Goal: Task Accomplishment & Management: Manage account settings

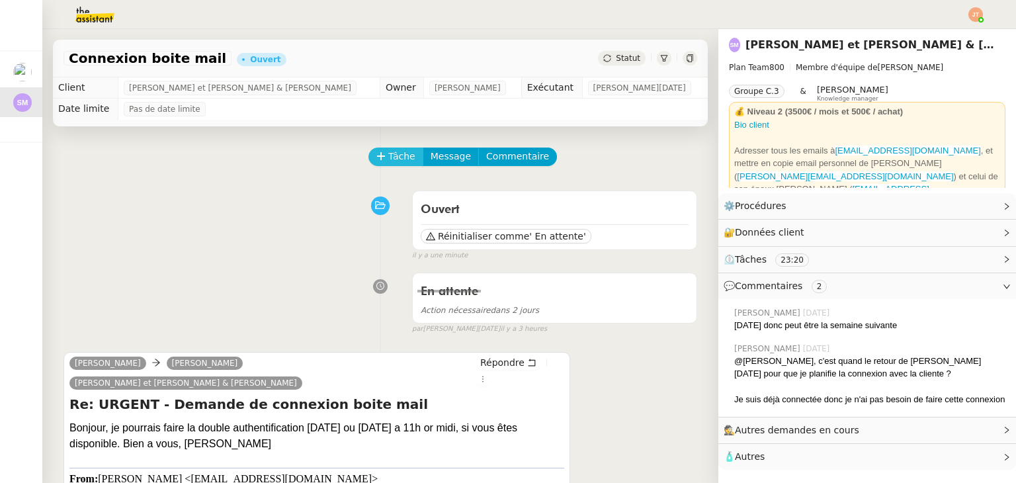
click at [388, 159] on span "Tâche" at bounding box center [401, 156] width 27 height 15
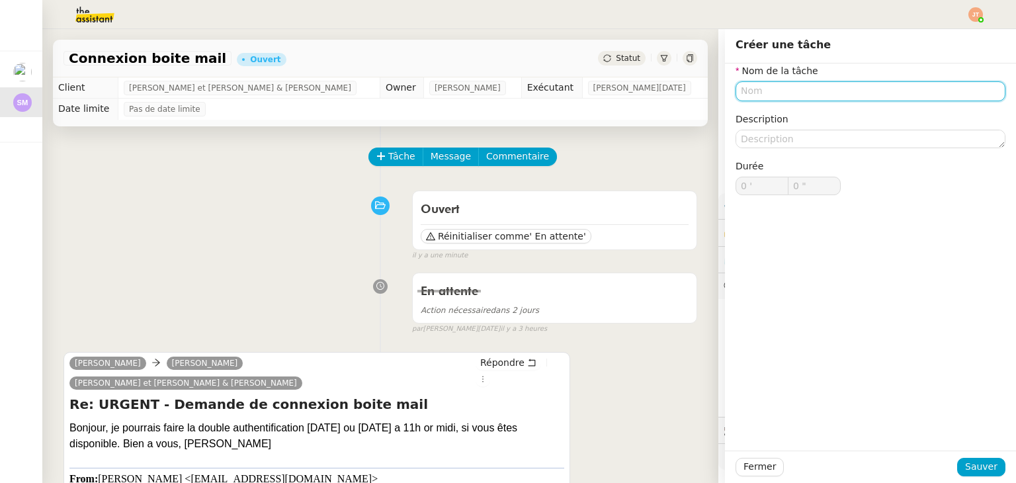
click at [760, 95] on input "text" at bounding box center [870, 90] width 270 height 19
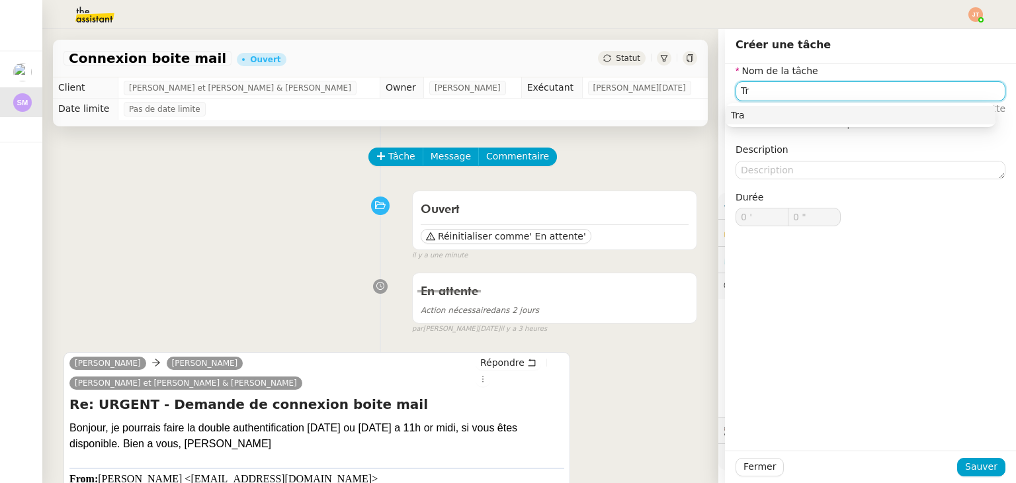
type input "T"
type input "Réponse"
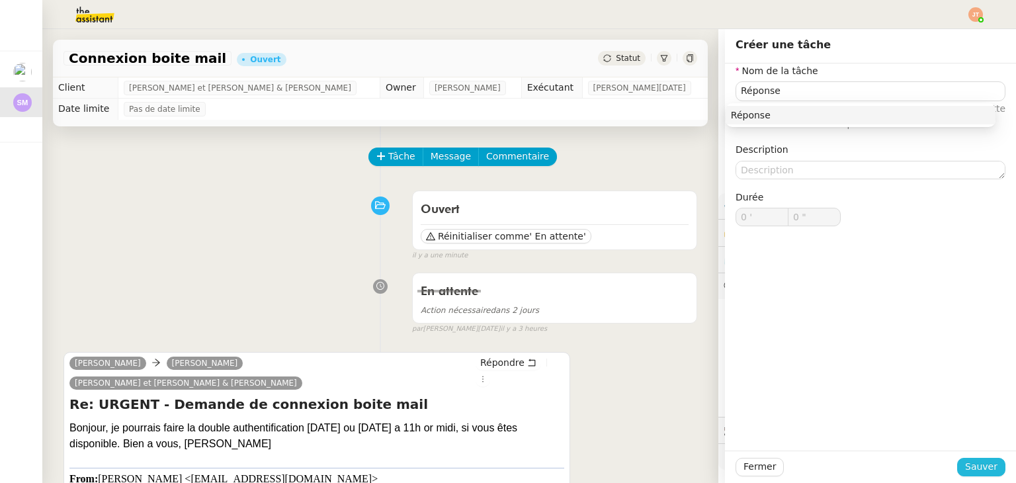
click at [965, 471] on span "Sauver" at bounding box center [981, 466] width 32 height 15
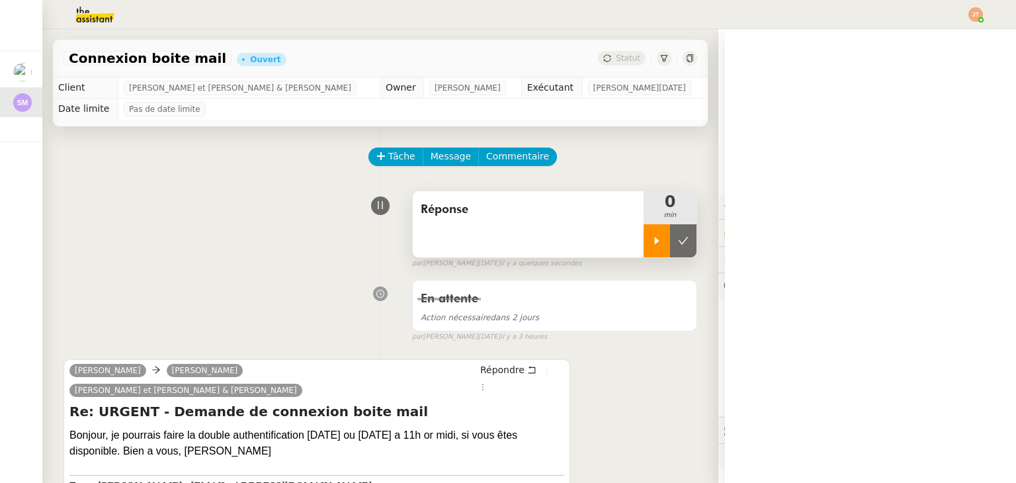
click at [651, 242] on icon at bounding box center [656, 240] width 11 height 11
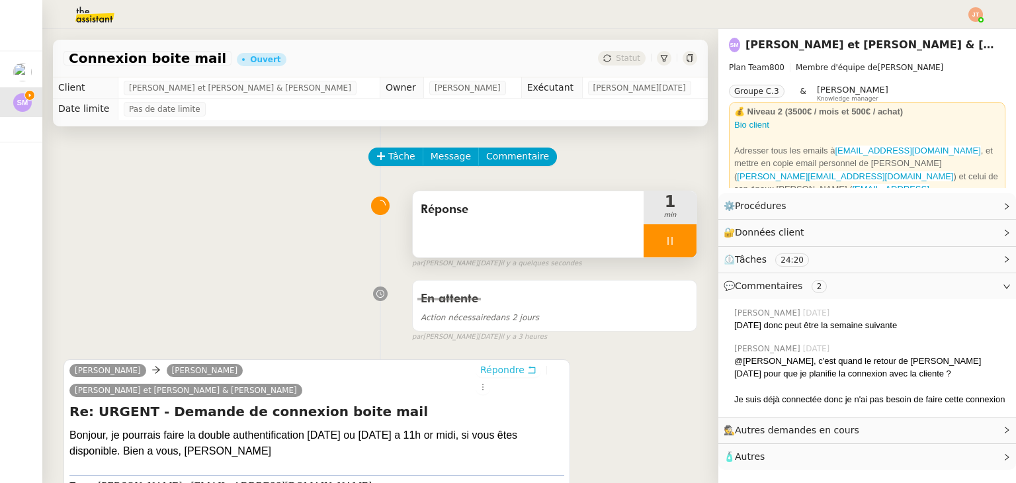
click at [480, 375] on span "Répondre" at bounding box center [502, 369] width 44 height 13
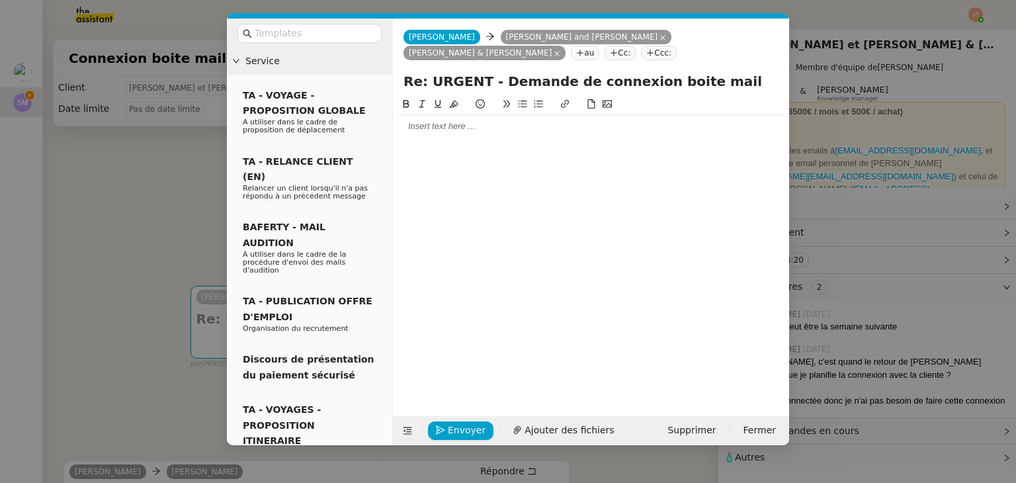
click at [32, 274] on nz-modal-container "Service TA - VOYAGE - PROPOSITION GLOBALE A utiliser dans le cadre de propositi…" at bounding box center [508, 241] width 1016 height 483
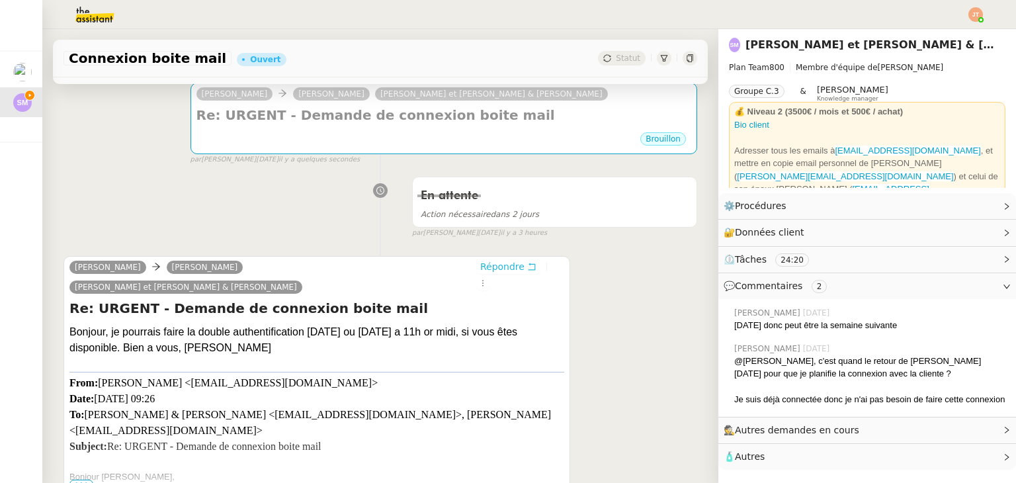
scroll to position [5, 0]
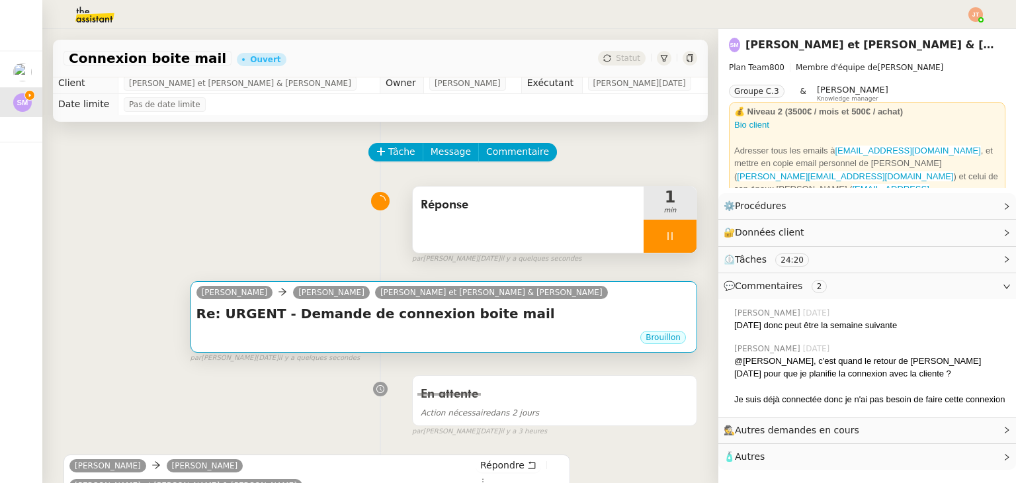
click at [340, 336] on div "Brouillon" at bounding box center [443, 339] width 495 height 20
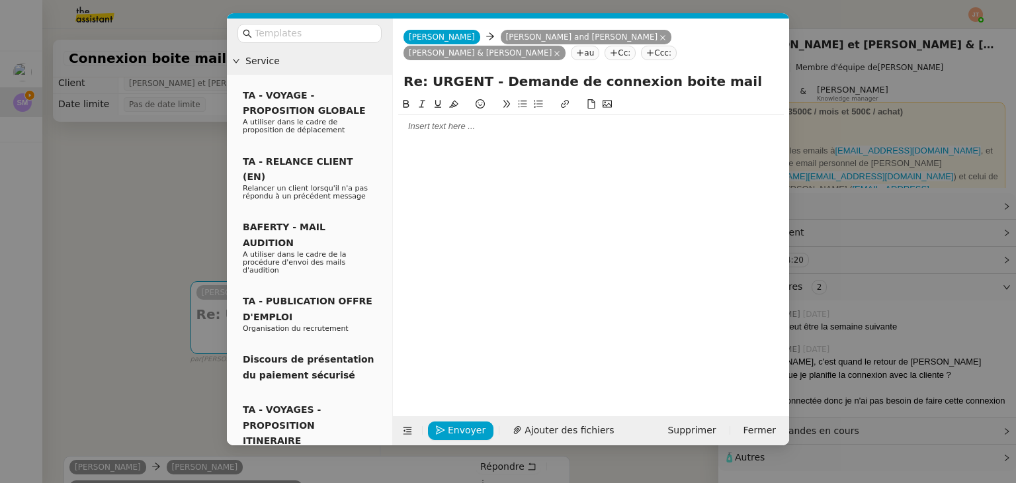
click at [431, 127] on div at bounding box center [590, 126] width 385 height 12
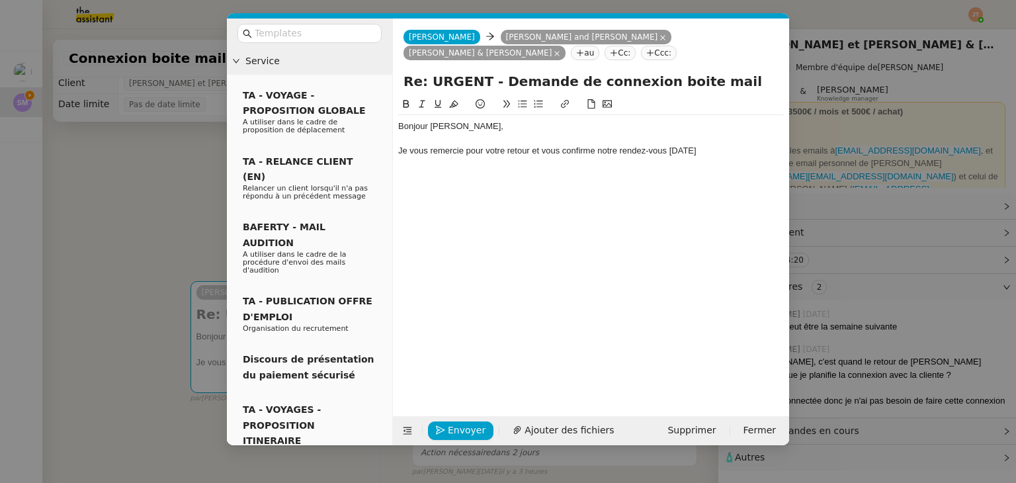
click at [712, 151] on div "Je vous remercie pour votre retour et vous confirme notre rendez-vous [DATE]" at bounding box center [590, 151] width 385 height 12
click at [89, 257] on nz-modal-container "Service TA - VOYAGE - PROPOSITION GLOBALE A utiliser dans le cadre de propositi…" at bounding box center [508, 241] width 1016 height 483
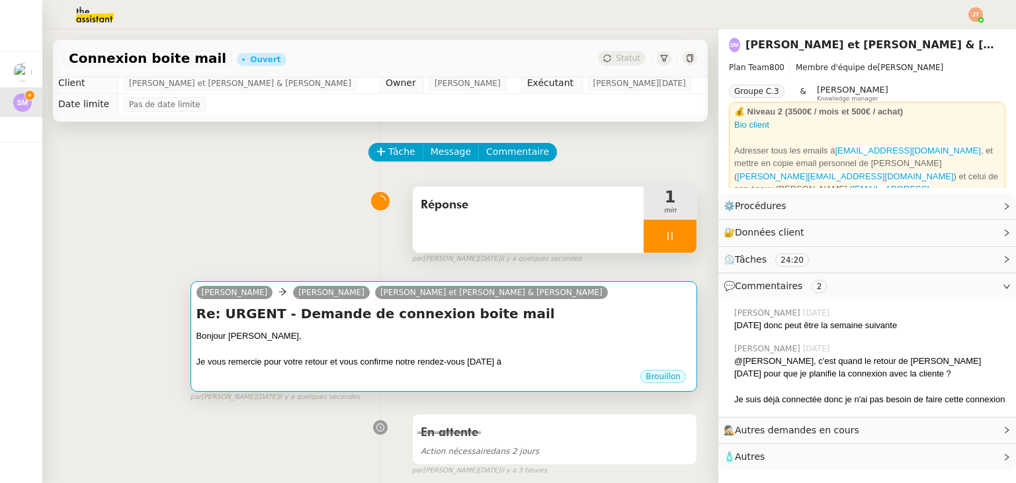
click at [471, 366] on div "Je vous remercie pour votre retour et vous confirme notre rendez-vous [DATE] à" at bounding box center [443, 361] width 495 height 13
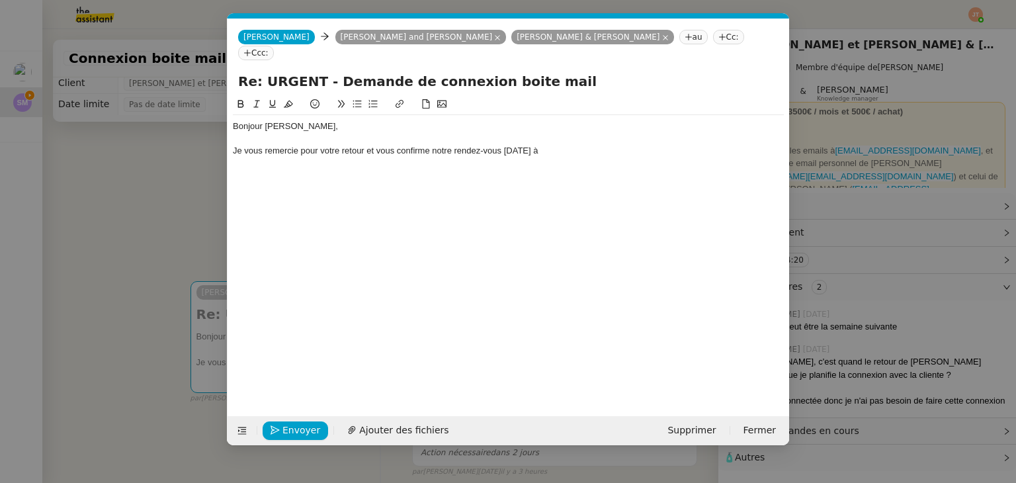
scroll to position [0, 28]
click at [586, 142] on div "Bonjour [PERSON_NAME], Je vous remercie pour votre retour et vous confirme notr…" at bounding box center [508, 138] width 551 height 47
click at [214, 210] on nz-modal-container "Service TA - VOYAGE - PROPOSITION GLOBALE A utiliser dans le cadre de propositi…" at bounding box center [508, 241] width 1016 height 483
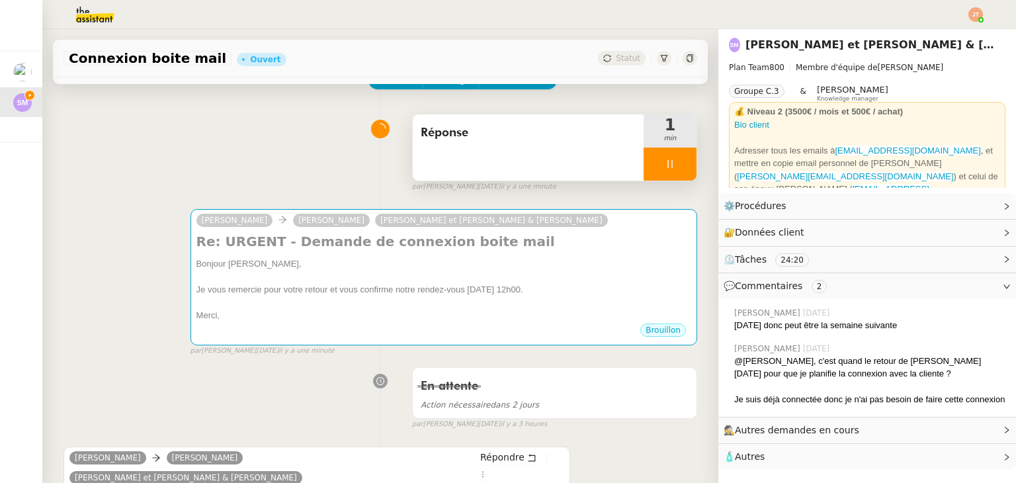
scroll to position [71, 0]
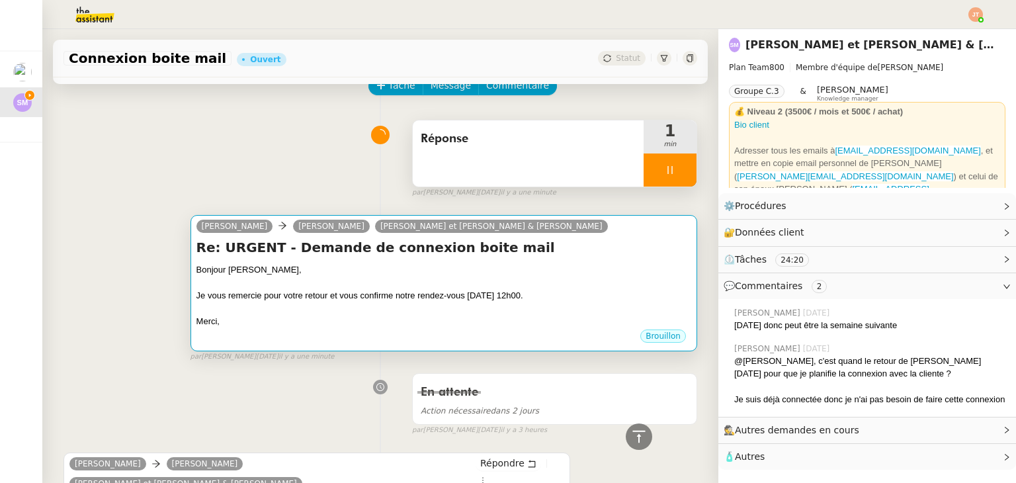
click at [262, 276] on div "Bonjour [PERSON_NAME]," at bounding box center [443, 269] width 495 height 13
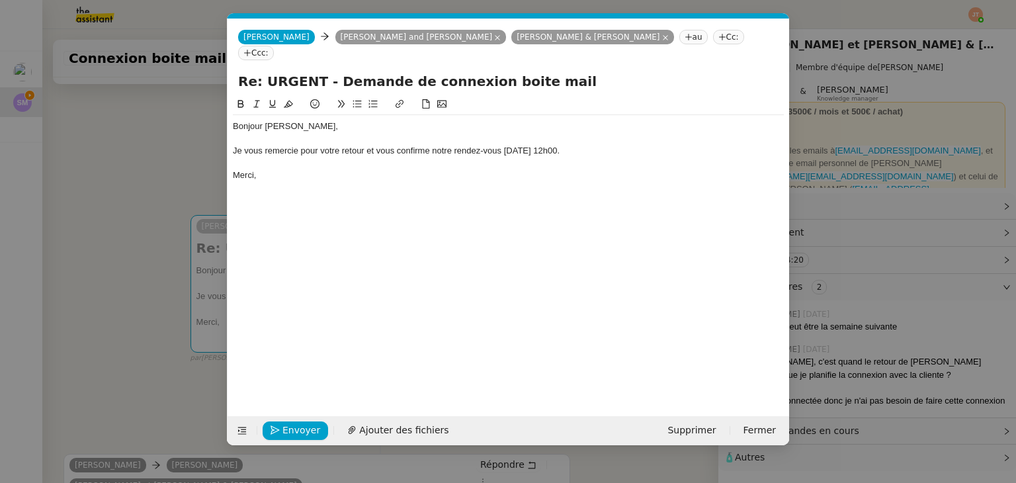
scroll to position [0, 28]
click at [364, 145] on div "Je vous remercie pour votre retour et vous confirme notre rendez-vous [DATE] 12…" at bounding box center [508, 151] width 551 height 12
drag, startPoint x: 364, startPoint y: 135, endPoint x: 342, endPoint y: 135, distance: 22.5
click at [342, 145] on div "Je vous remercie pour votre retour et vous confirme notre rendez-vous [DATE] 12…" at bounding box center [508, 151] width 551 height 12
click at [329, 169] on div "Merci," at bounding box center [508, 175] width 551 height 12
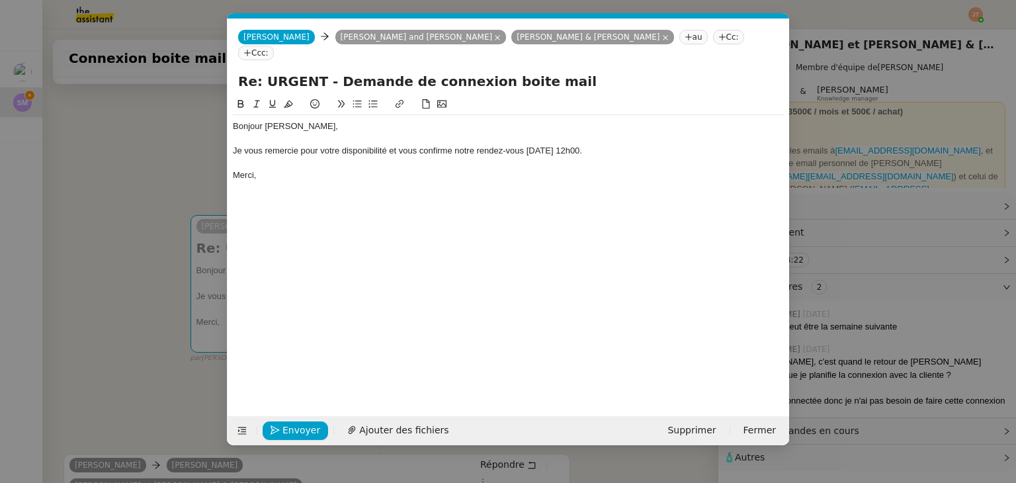
click at [171, 168] on nz-modal-container "Service TA - VOYAGE - PROPOSITION GLOBALE A utiliser dans le cadre de propositi…" at bounding box center [508, 241] width 1016 height 483
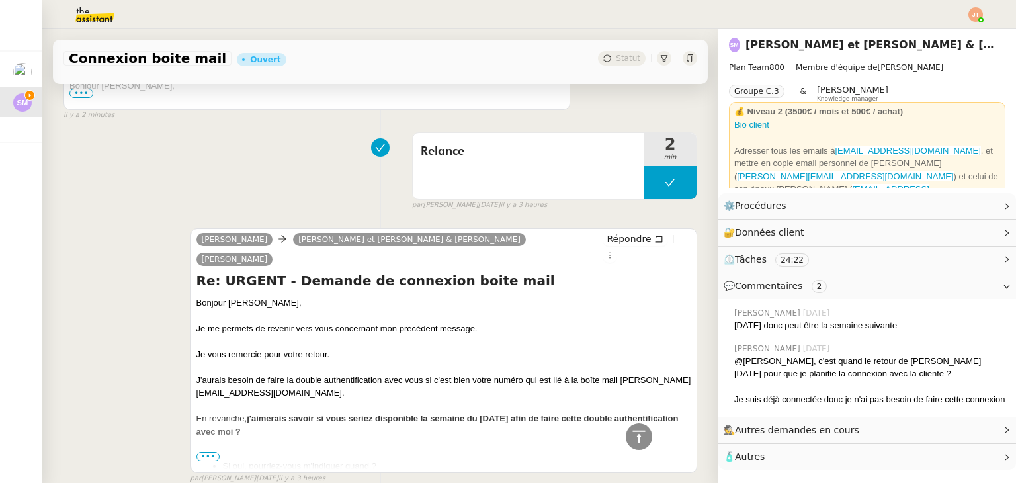
scroll to position [666, 0]
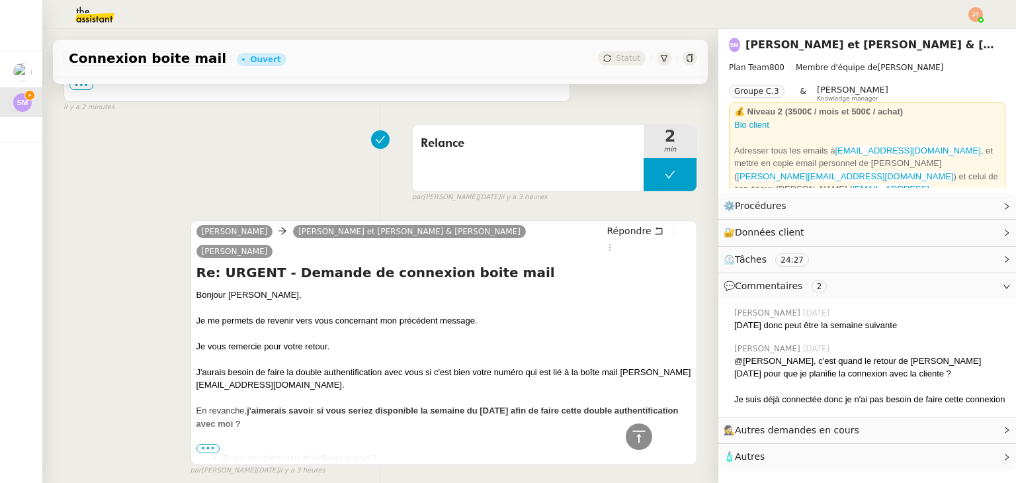
click at [206, 444] on span "•••" at bounding box center [208, 448] width 24 height 9
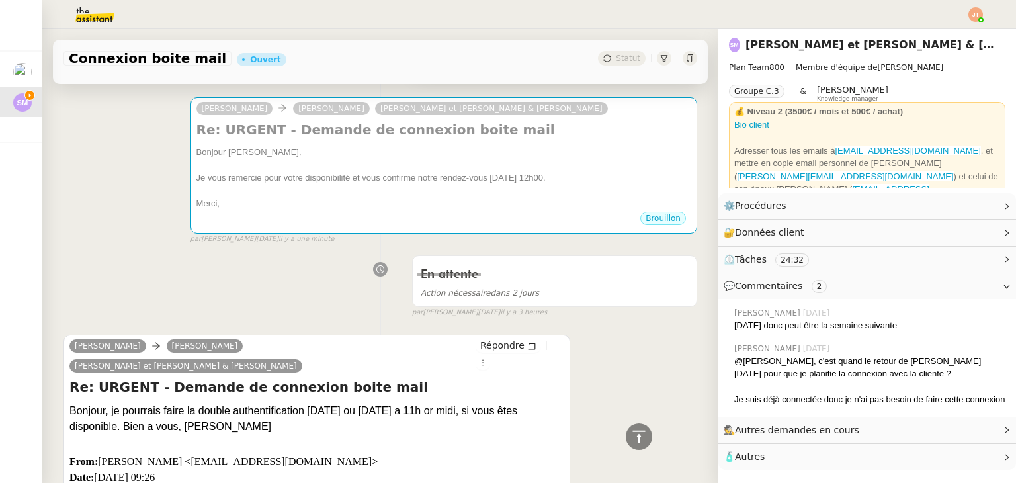
scroll to position [137, 0]
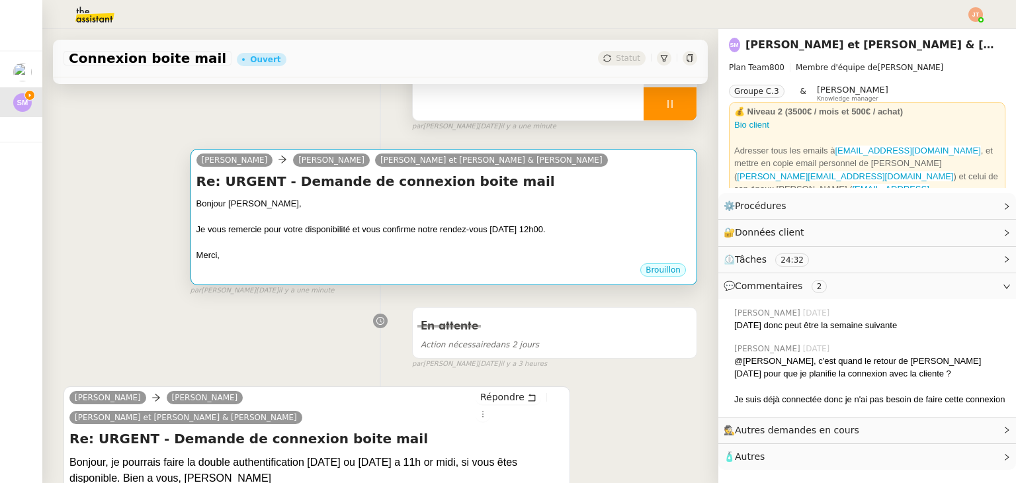
click at [289, 261] on div "Merci," at bounding box center [443, 255] width 495 height 13
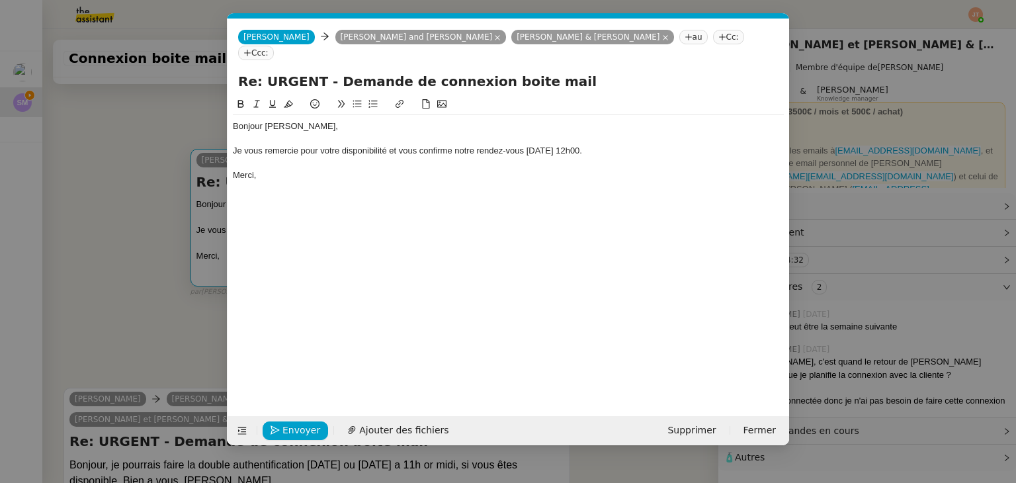
scroll to position [0, 28]
click at [272, 169] on div "Merci," at bounding box center [508, 175] width 551 height 12
click at [113, 208] on nz-modal-container "Service TA - VOYAGE - PROPOSITION GLOBALE A utiliser dans le cadre de propositi…" at bounding box center [508, 241] width 1016 height 483
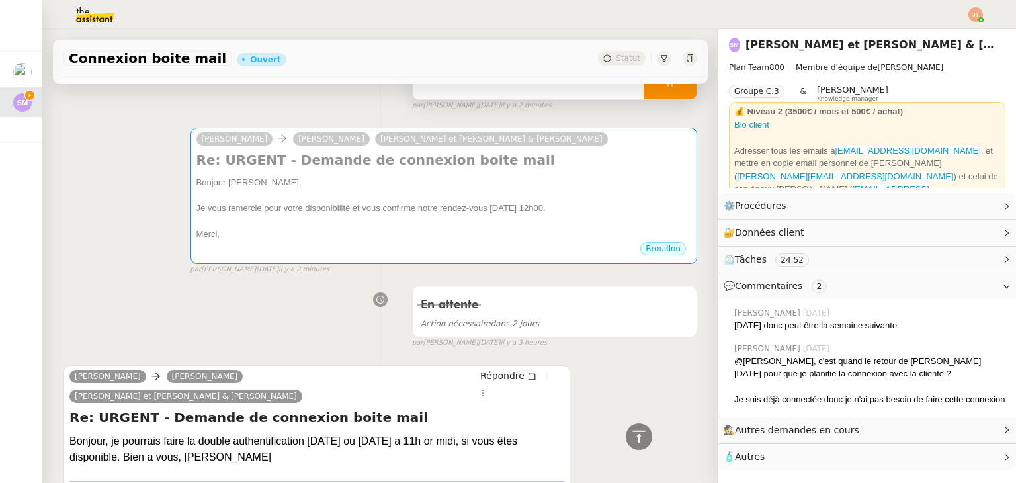
scroll to position [137, 0]
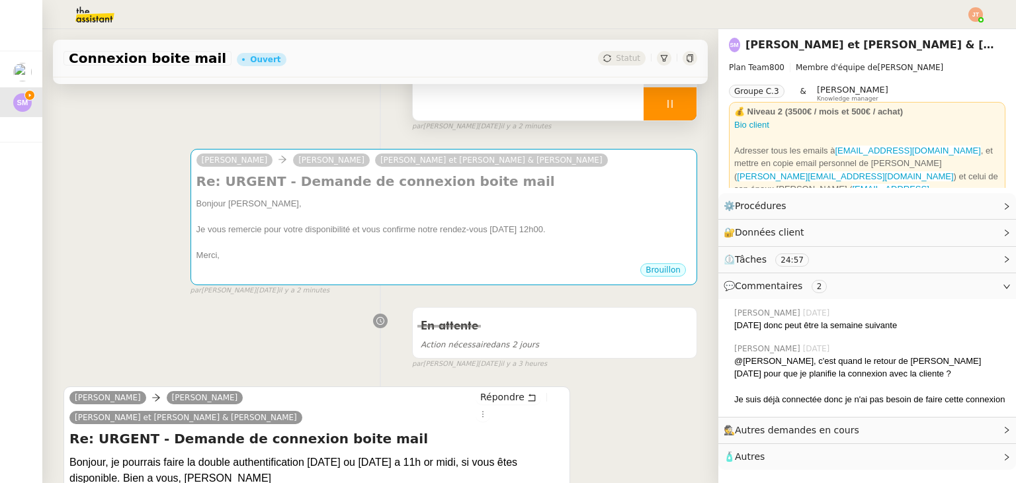
click at [126, 202] on div "[PERSON_NAME] [PERSON_NAME] [PERSON_NAME] et [PERSON_NAME] & [PERSON_NAME] Re: …" at bounding box center [379, 216] width 633 height 159
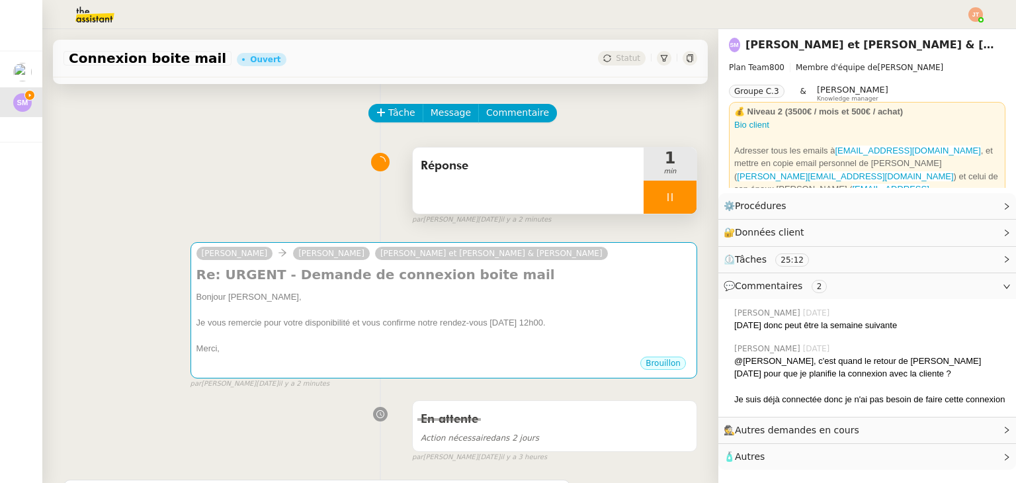
scroll to position [0, 0]
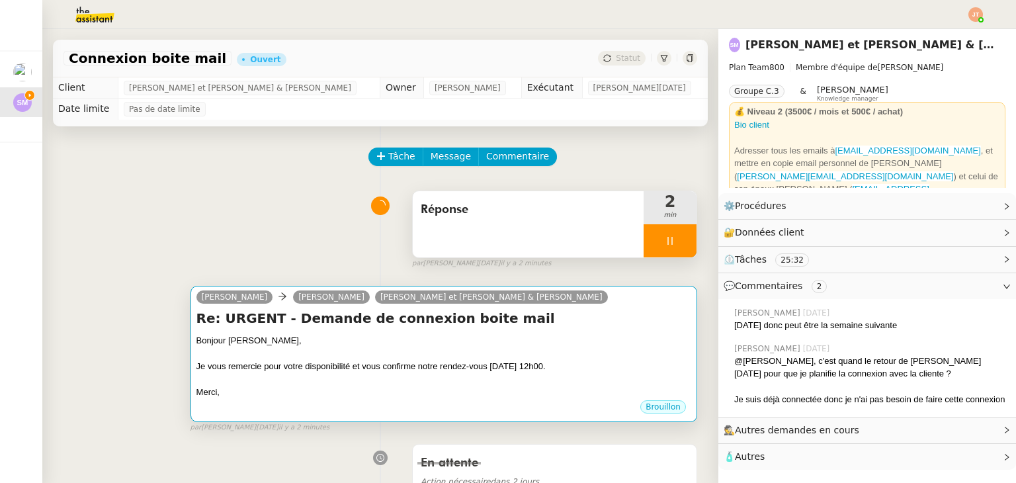
click at [296, 337] on div "Bonjour [PERSON_NAME]," at bounding box center [443, 340] width 495 height 13
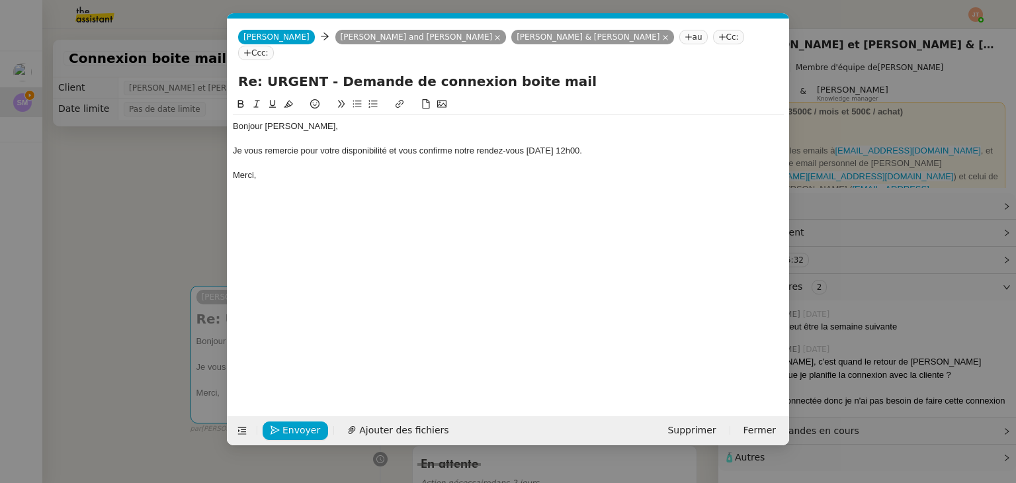
scroll to position [0, 28]
click at [288, 429] on span "Envoyer" at bounding box center [301, 429] width 38 height 15
click at [288, 429] on span "Confirmer l'envoi" at bounding box center [321, 429] width 79 height 15
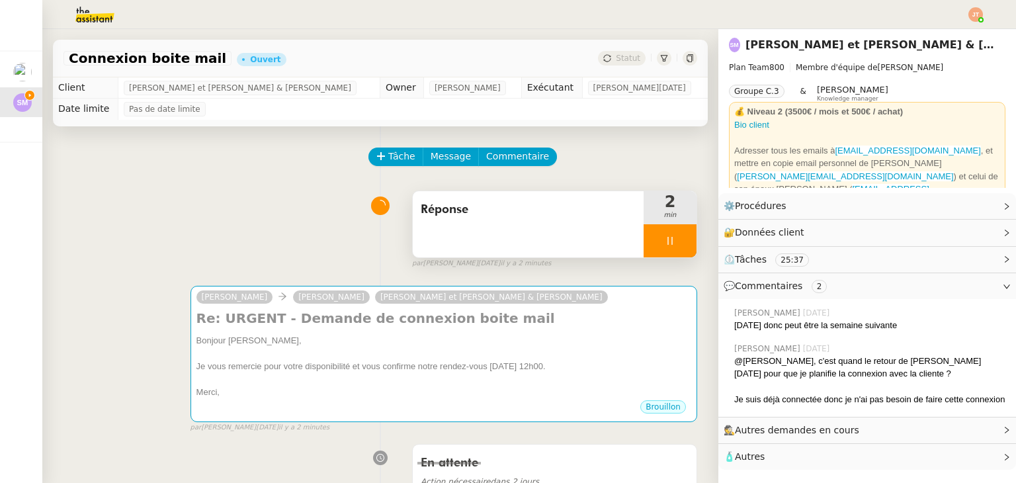
click at [664, 241] on icon at bounding box center [669, 240] width 11 height 11
click at [678, 241] on icon at bounding box center [683, 240] width 11 height 11
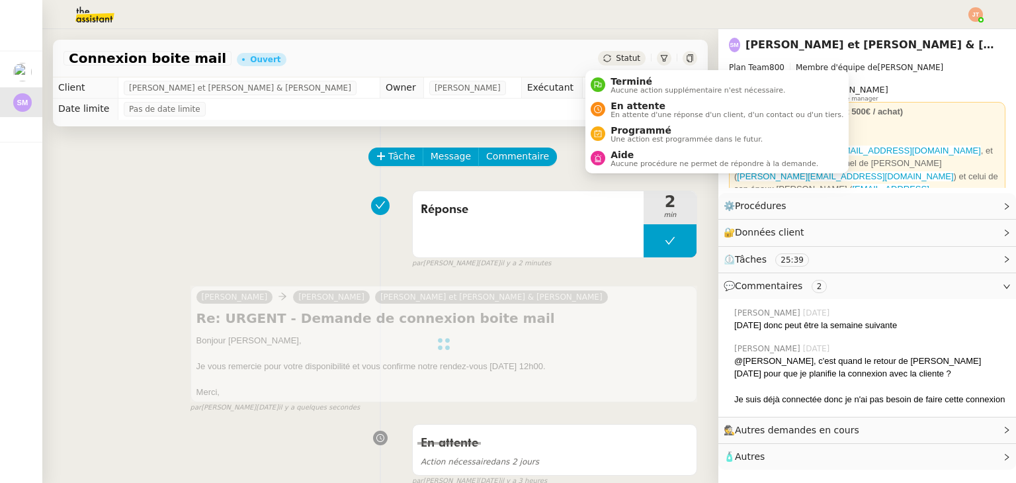
click at [616, 58] on span "Statut" at bounding box center [628, 58] width 24 height 9
click at [629, 130] on span "Programmé" at bounding box center [686, 130] width 152 height 11
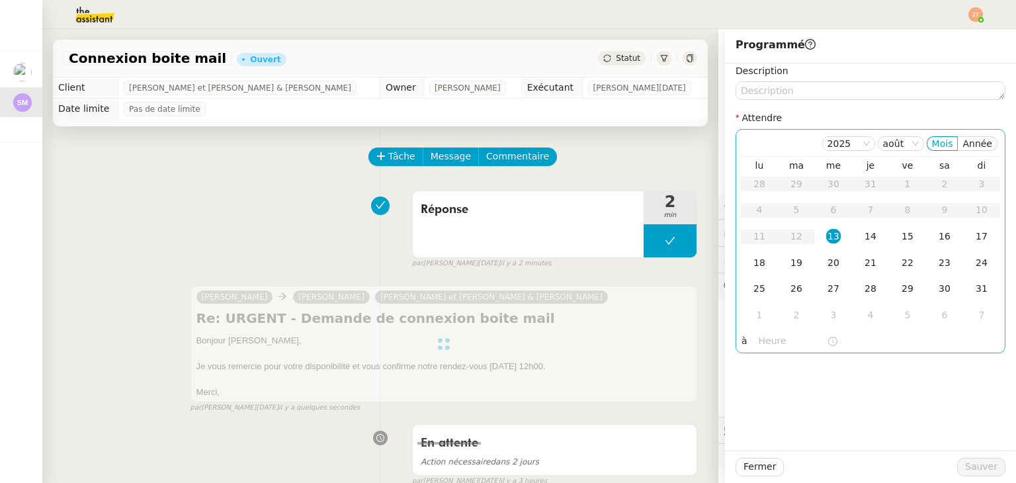
click at [826, 260] on div "20" at bounding box center [833, 262] width 15 height 15
click at [762, 343] on input "text" at bounding box center [792, 340] width 68 height 15
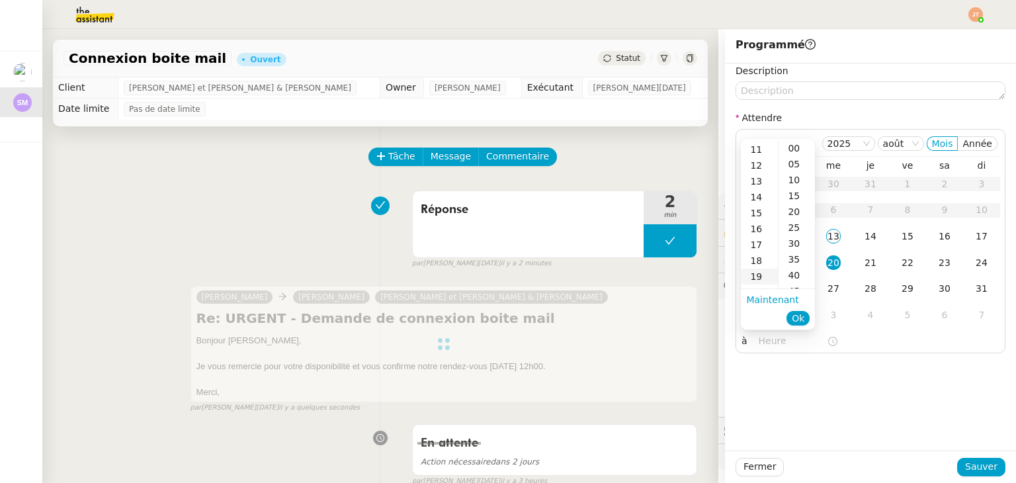
scroll to position [198, 0]
click at [756, 143] on div "12" at bounding box center [759, 140] width 37 height 16
click at [799, 145] on div "00" at bounding box center [796, 148] width 36 height 16
type input "12:00"
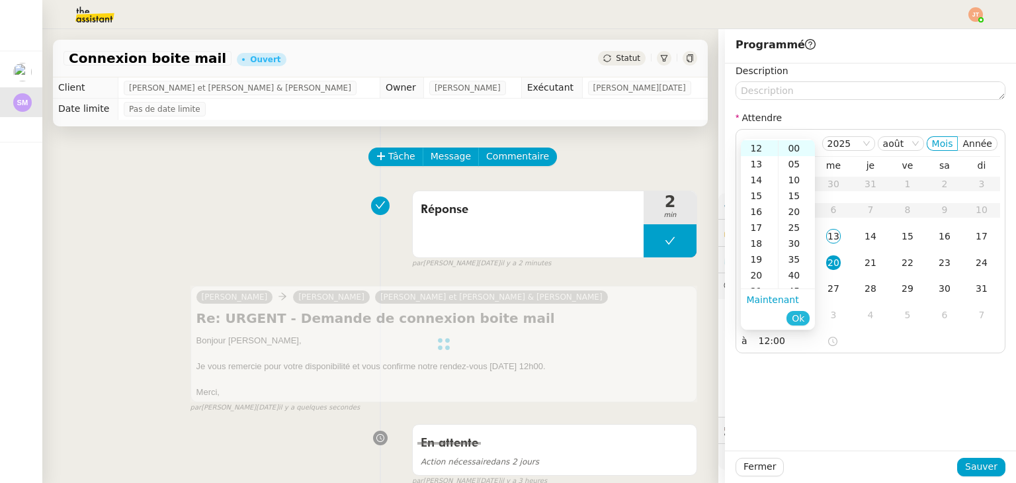
click at [803, 317] on span "Ok" at bounding box center [797, 317] width 13 height 13
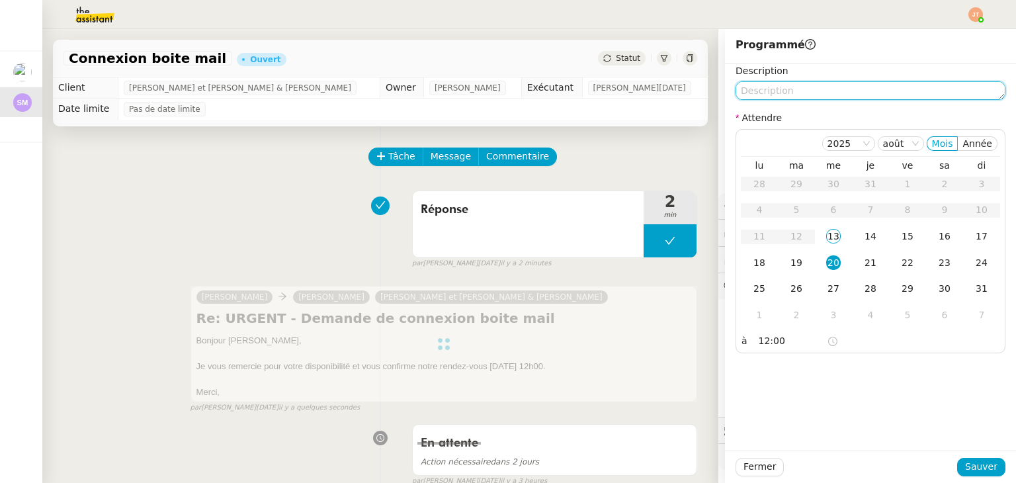
click at [780, 89] on textarea at bounding box center [870, 90] width 270 height 19
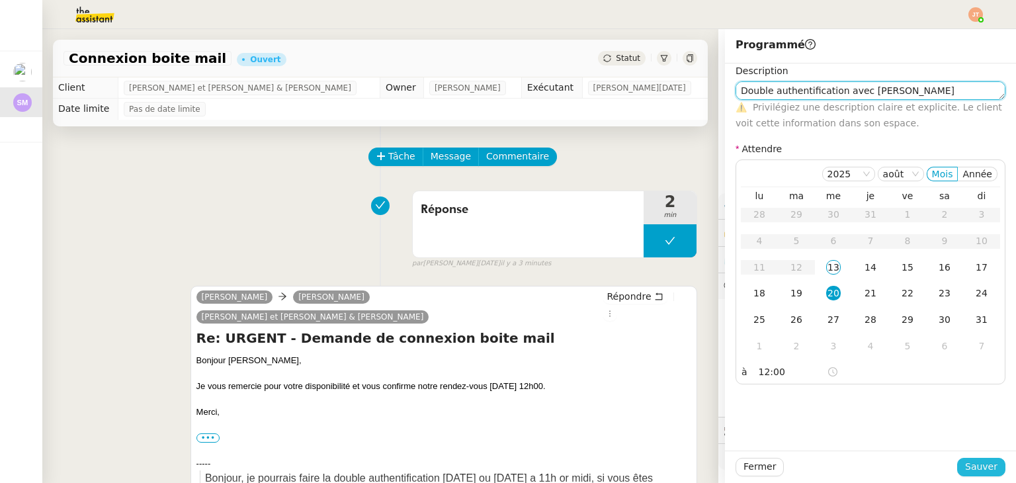
type textarea "Double authentification avec [PERSON_NAME]"
click at [986, 463] on span "Sauver" at bounding box center [981, 466] width 32 height 15
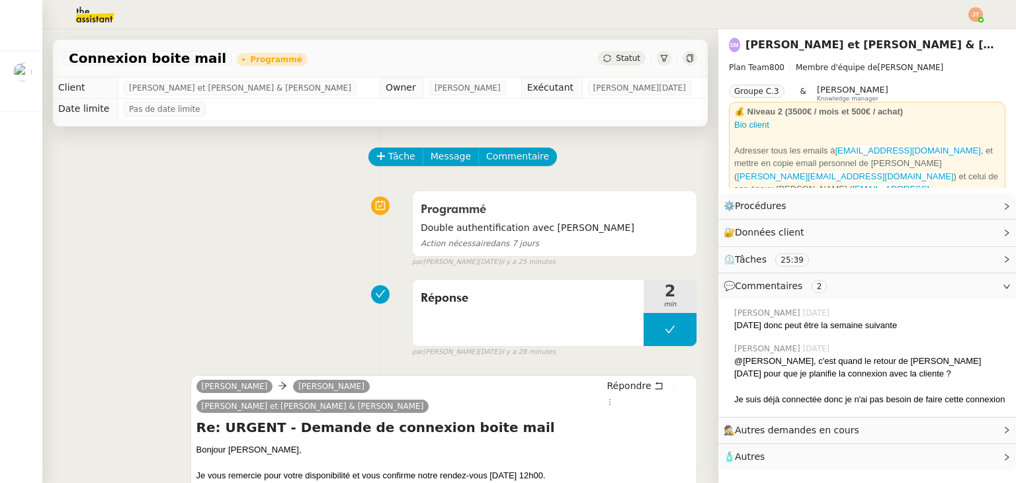
click at [649, 1] on div at bounding box center [507, 14] width 949 height 29
click at [973, 14] on img at bounding box center [975, 14] width 15 height 15
click at [947, 33] on li "Suivi" at bounding box center [940, 37] width 86 height 19
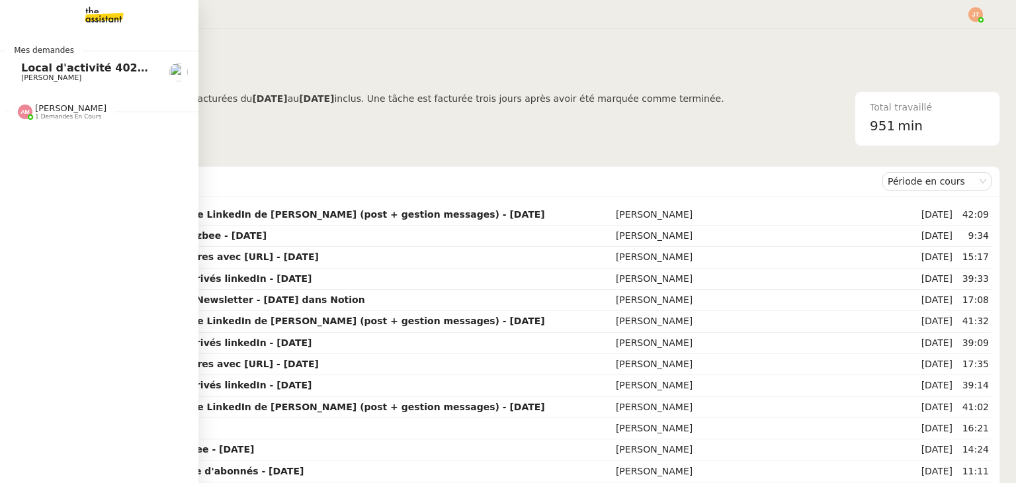
click at [41, 63] on span "Local d'activité 402m2 - [GEOGRAPHIC_DATA]-[GEOGRAPHIC_DATA] 13170 - 1 400 000€" at bounding box center [279, 67] width 517 height 13
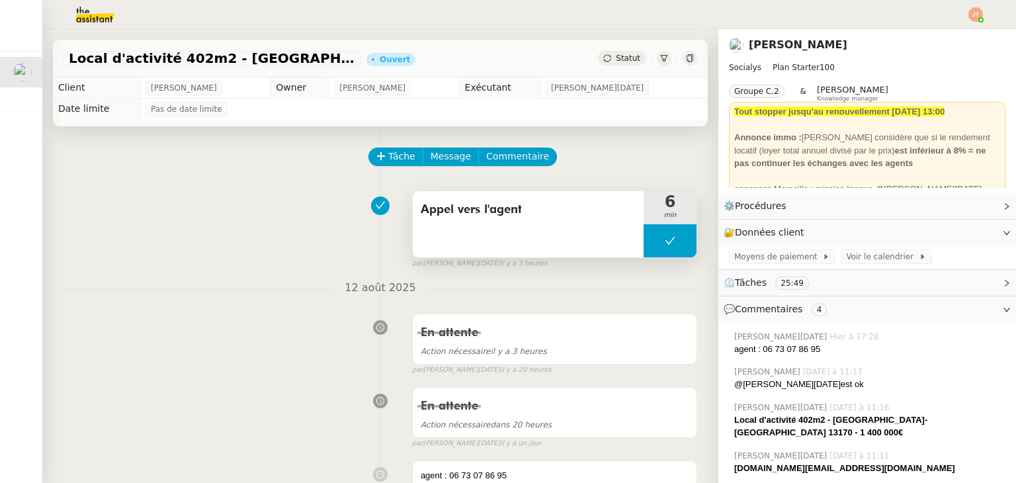
click at [499, 254] on div "Appel vers l'agent" at bounding box center [528, 224] width 231 height 66
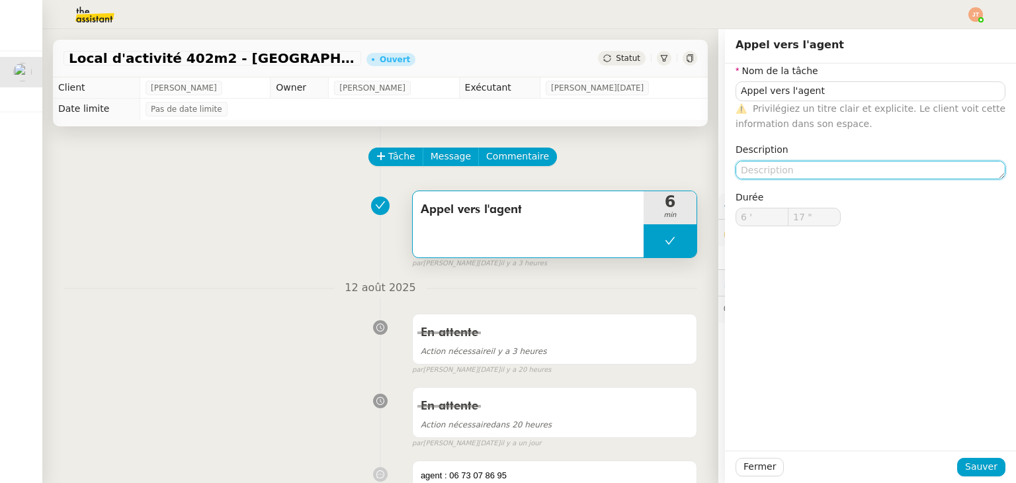
click at [754, 163] on textarea at bounding box center [870, 170] width 270 height 19
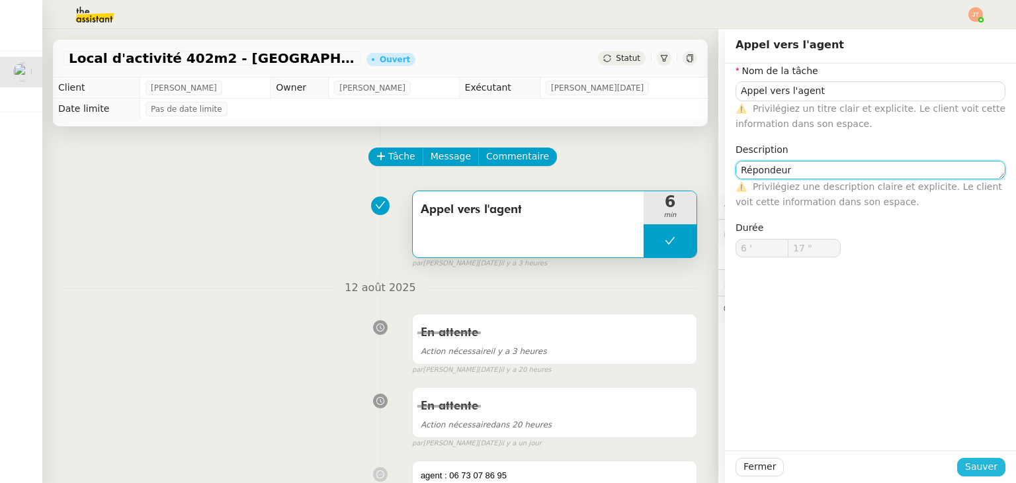
type textarea "Répondeur"
click at [981, 471] on span "Sauver" at bounding box center [981, 466] width 32 height 15
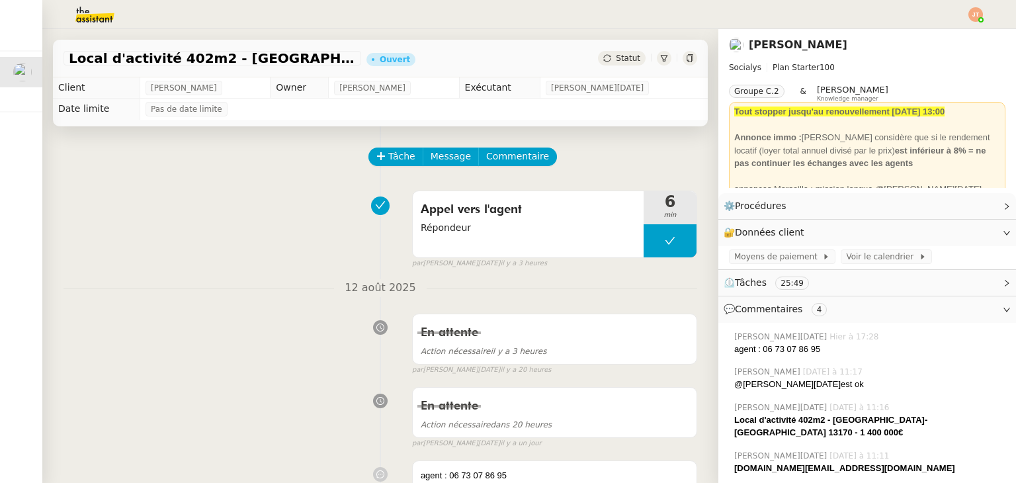
click at [135, 188] on div "Appel vers l'agent [PERSON_NAME] 6 min false par [PERSON_NAME][DATE] il y a 3 h…" at bounding box center [379, 226] width 633 height 85
click at [644, 231] on button at bounding box center [669, 240] width 53 height 33
click at [651, 240] on icon at bounding box center [656, 240] width 11 height 11
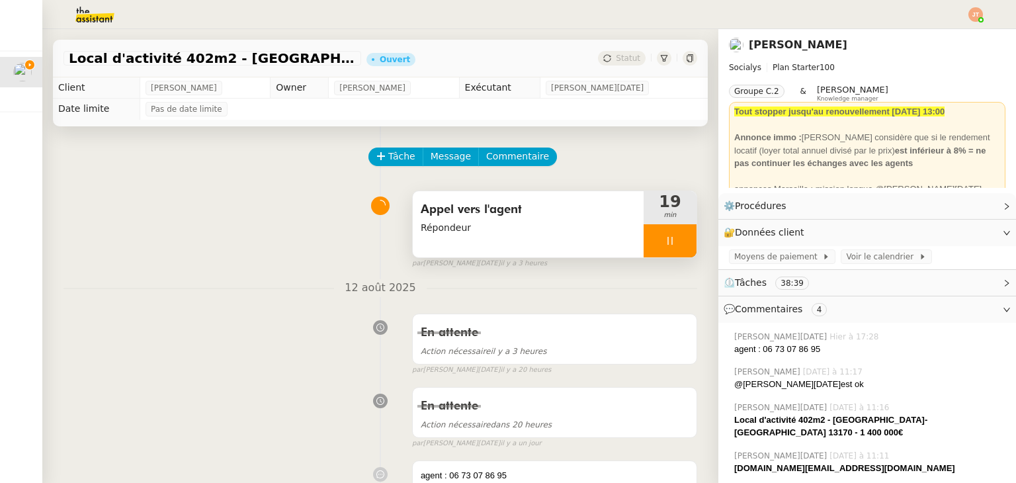
click at [108, 15] on img at bounding box center [84, 14] width 102 height 29
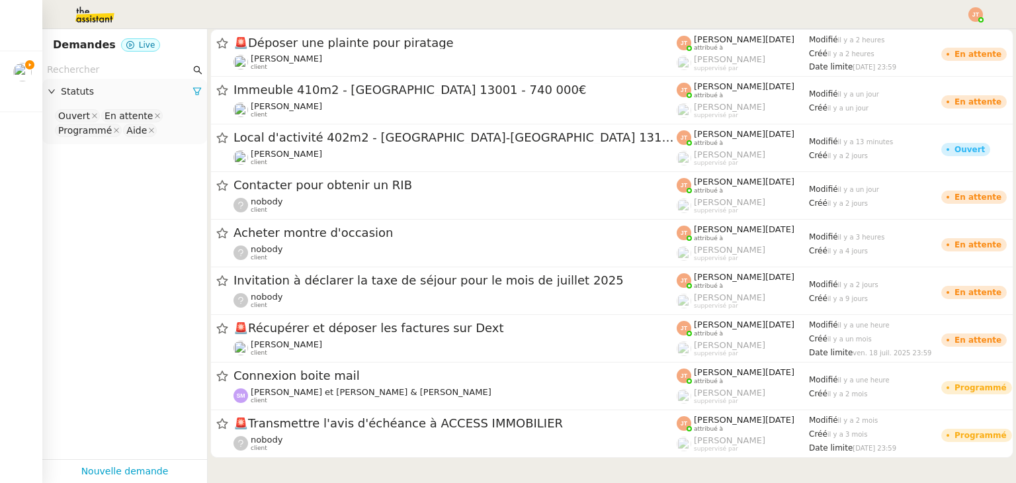
click at [111, 69] on input "text" at bounding box center [118, 69] width 143 height 15
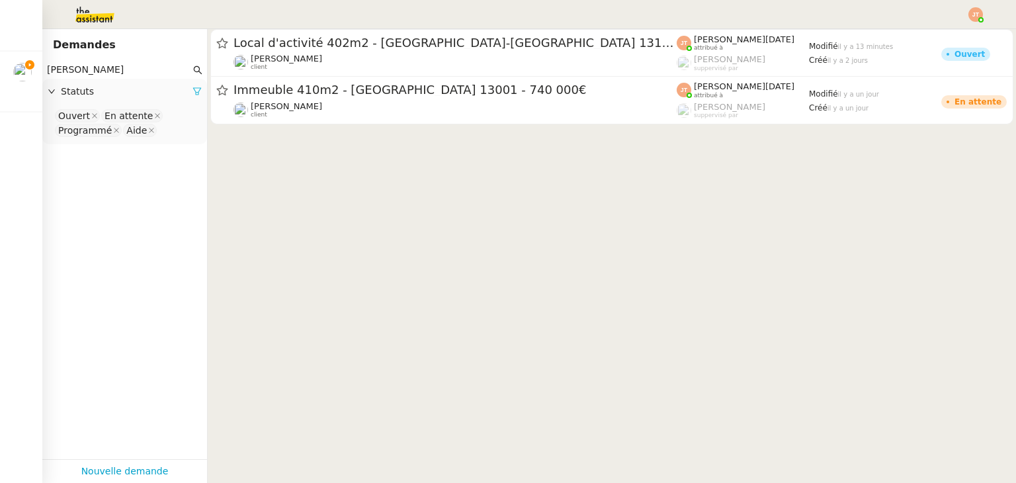
type input "[PERSON_NAME]"
click at [193, 89] on icon at bounding box center [197, 91] width 8 height 7
click at [184, 89] on span "Statuts" at bounding box center [131, 91] width 141 height 15
click at [140, 111] on nz-select-top-control "Please select" at bounding box center [124, 116] width 143 height 17
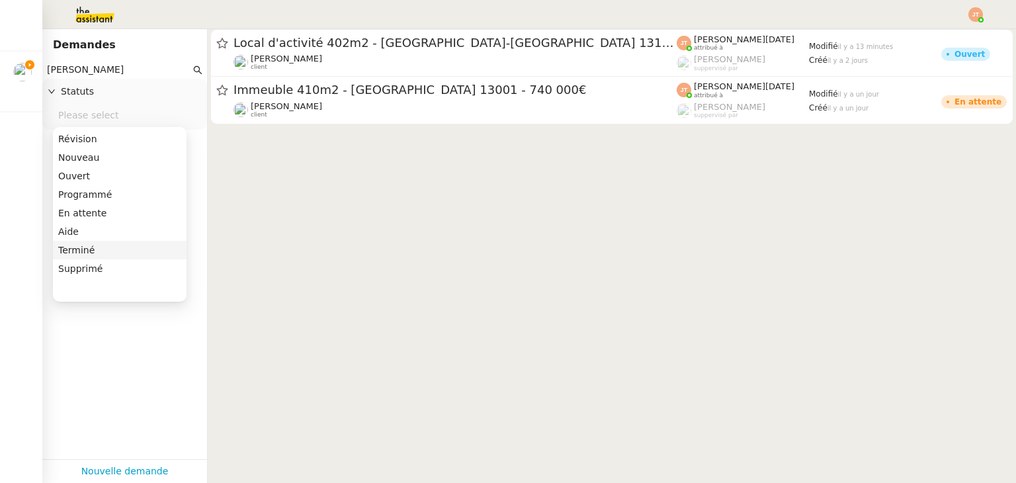
click at [88, 249] on div "Terminé" at bounding box center [119, 250] width 123 height 12
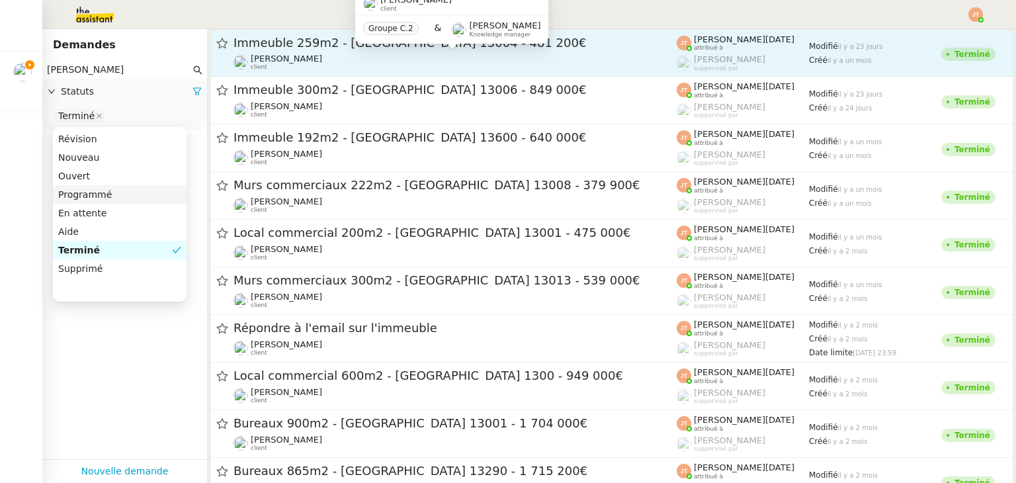
click at [376, 56] on div "[PERSON_NAME] client" at bounding box center [454, 62] width 443 height 17
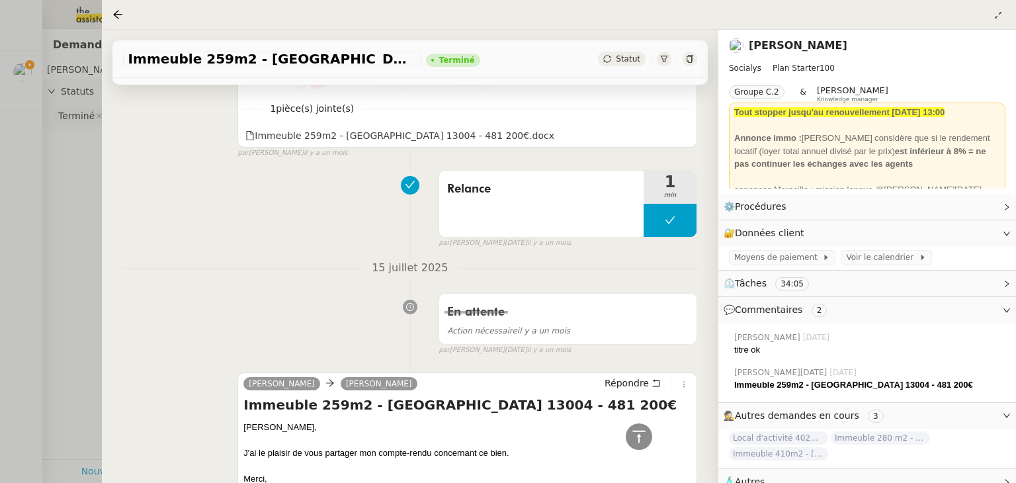
scroll to position [1851, 0]
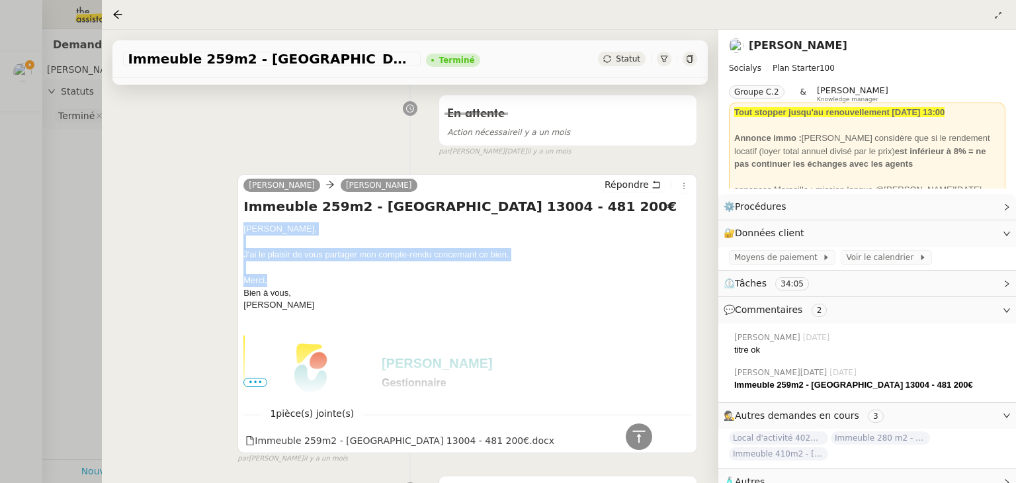
drag, startPoint x: 241, startPoint y: 192, endPoint x: 299, endPoint y: 245, distance: 78.6
click at [299, 245] on div "[PERSON_NAME] Immeuble 259m2 - [GEOGRAPHIC_DATA] 13004 - 481 200€ [PERSON_NAME]…" at bounding box center [467, 313] width 460 height 279
copy div "[PERSON_NAME], J'ai le plaisir de vous partager mon compte-rendu concernant ce …"
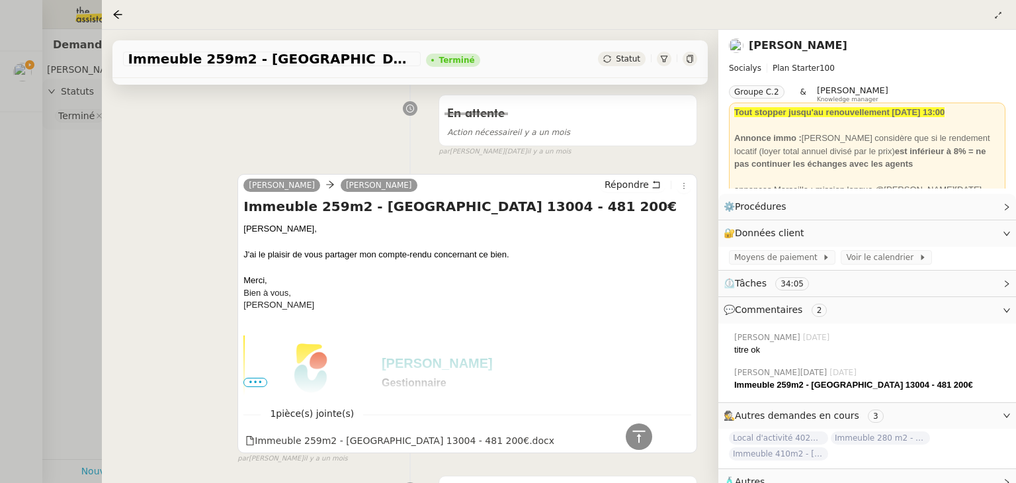
drag, startPoint x: 83, startPoint y: 183, endPoint x: 50, endPoint y: 115, distance: 75.4
click at [82, 182] on div at bounding box center [508, 241] width 1016 height 483
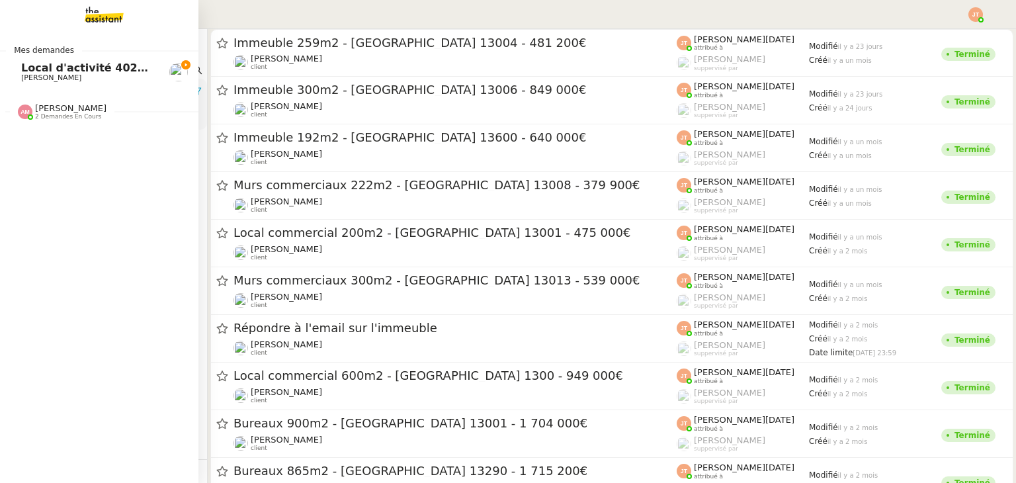
click at [19, 61] on link "Local d'activité 402m2 - [GEOGRAPHIC_DATA]-[GEOGRAPHIC_DATA] 13170 - 1 400 000€…" at bounding box center [99, 72] width 198 height 30
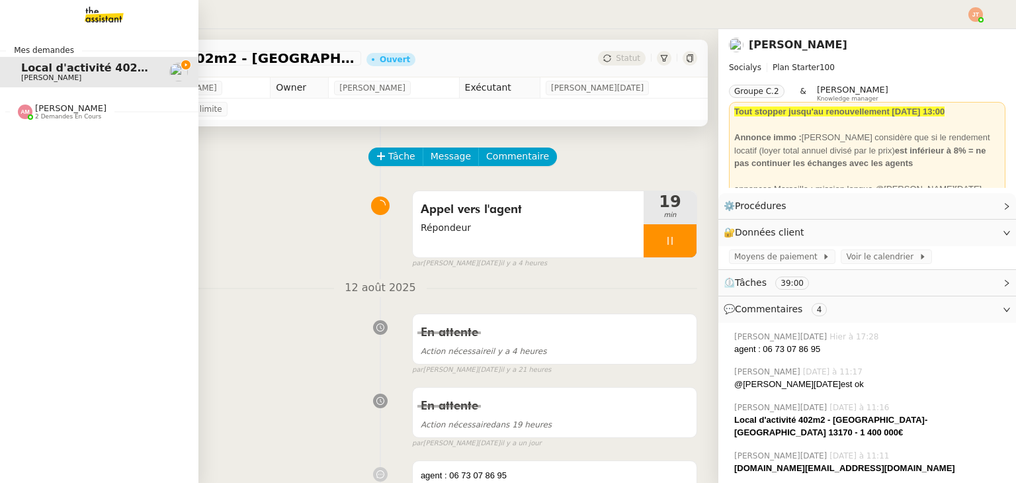
click at [45, 73] on span "[PERSON_NAME]" at bounding box center [51, 77] width 60 height 9
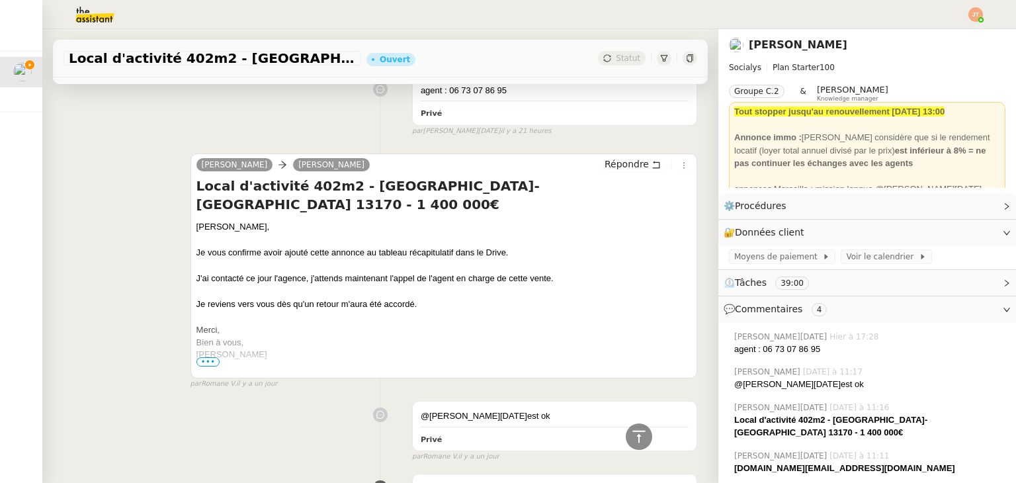
scroll to position [397, 0]
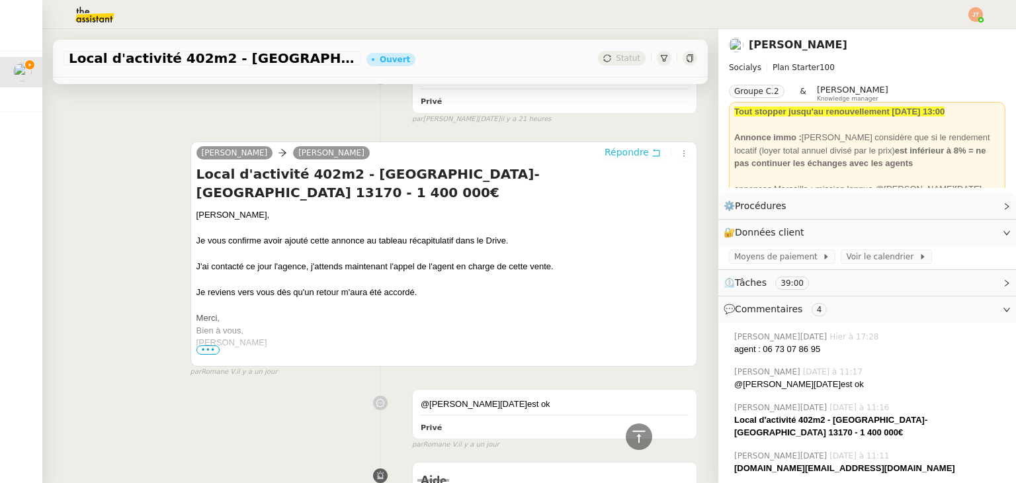
click at [608, 151] on span "Répondre" at bounding box center [626, 151] width 44 height 13
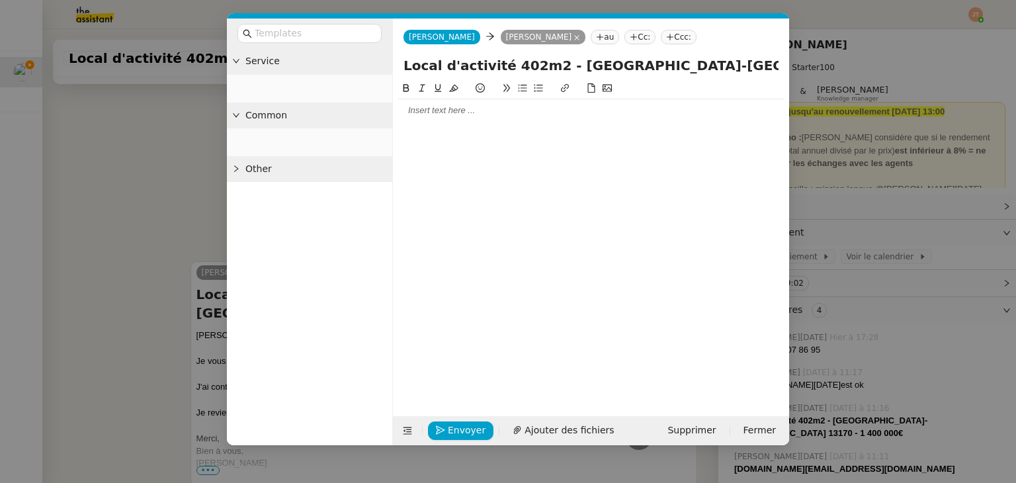
scroll to position [498, 0]
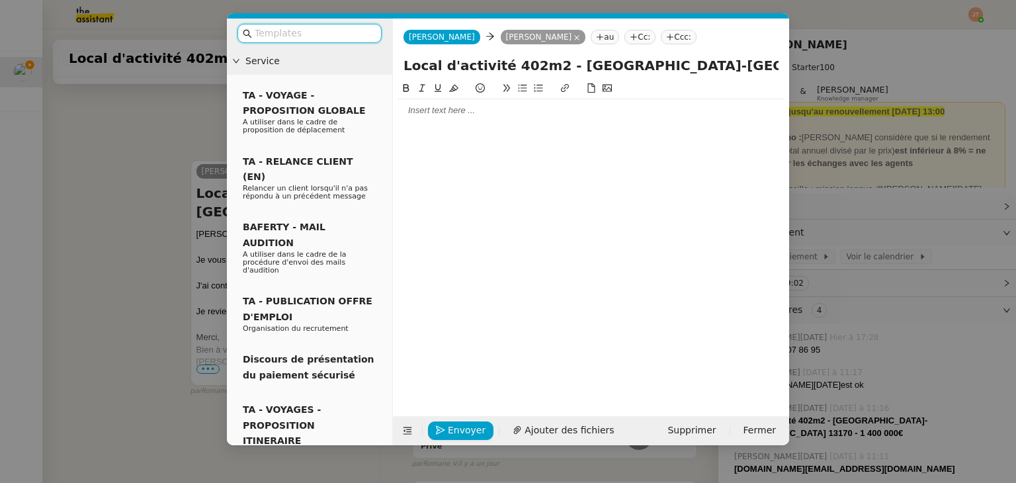
click at [463, 114] on div at bounding box center [590, 110] width 385 height 12
paste div
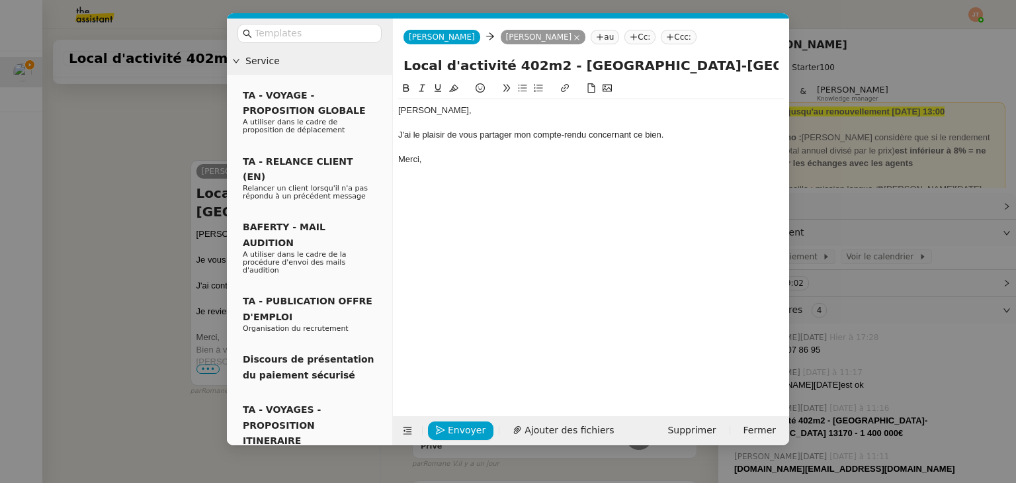
scroll to position [563, 0]
click at [559, 432] on span "Ajouter des fichiers" at bounding box center [568, 429] width 89 height 15
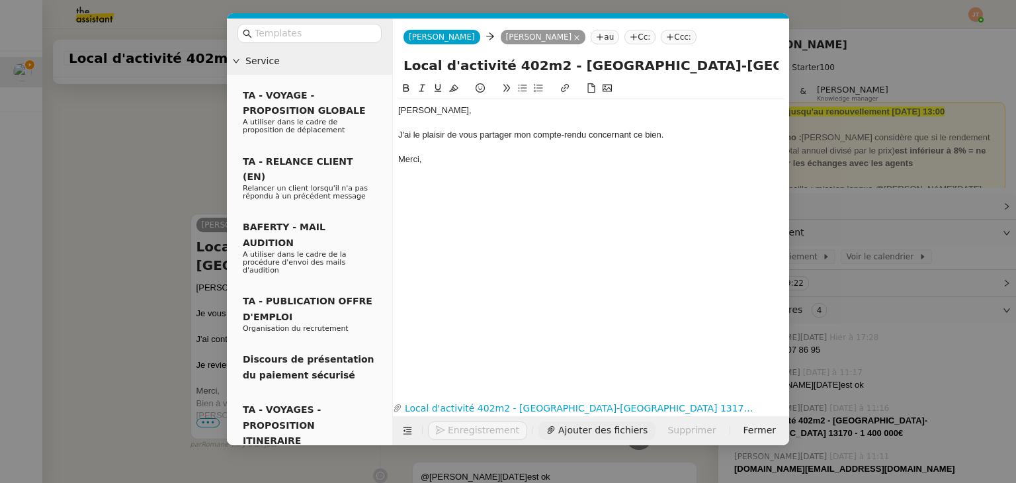
scroll to position [616, 0]
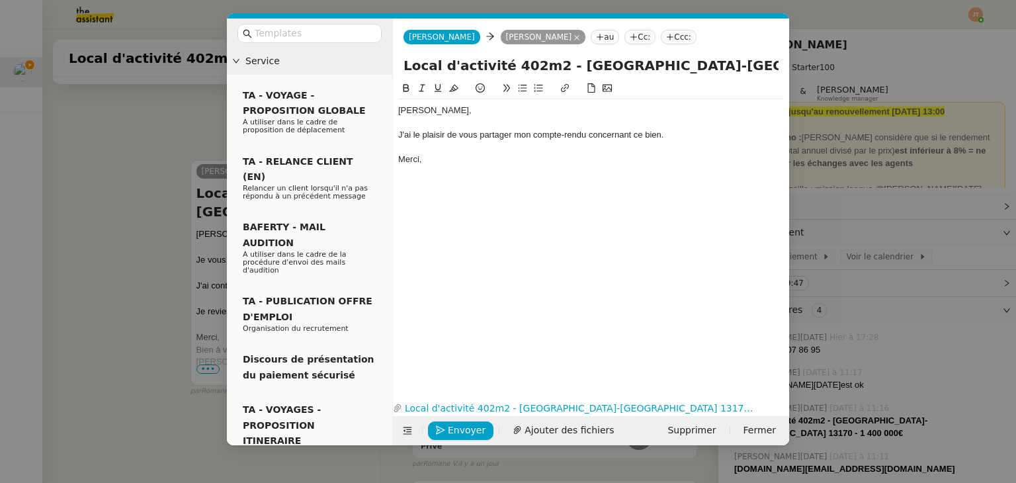
click at [439, 170] on div "[PERSON_NAME], J'ai le plaisir de vous partager mon compte-rendu concernant ce …" at bounding box center [590, 134] width 385 height 71
click at [137, 212] on nz-modal-container "Service TA - VOYAGE - PROPOSITION GLOBALE A utiliser dans le cadre de propositi…" at bounding box center [508, 241] width 1016 height 483
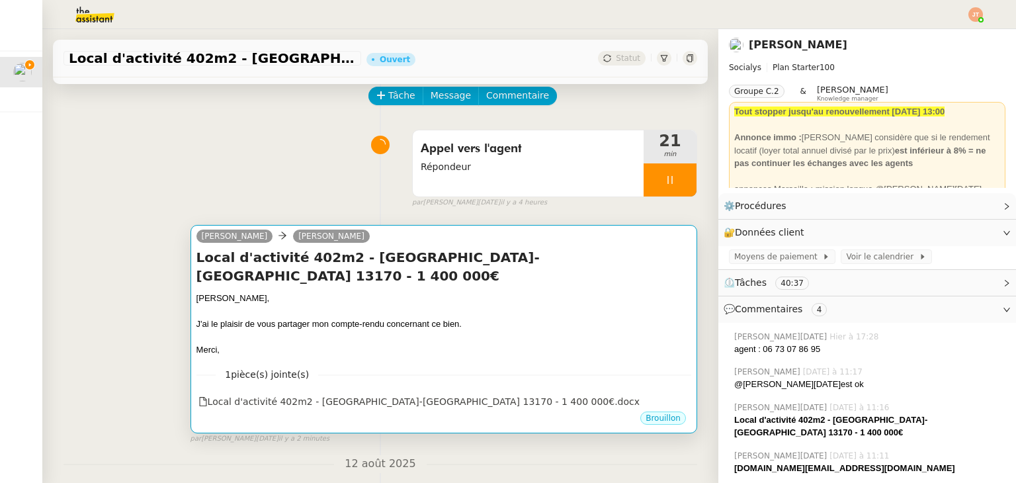
scroll to position [66, 0]
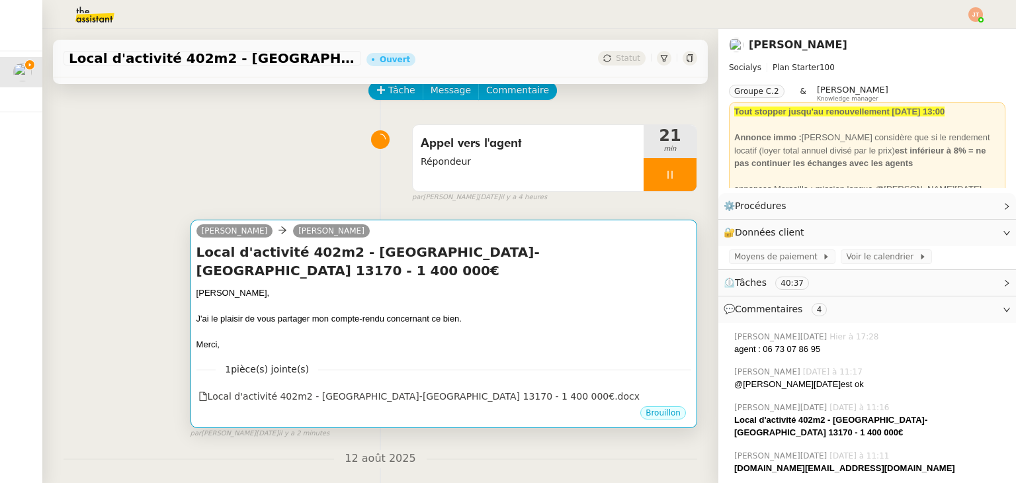
click at [348, 312] on div "J'ai le plaisir de vous partager mon compte-rendu concernant ce bien." at bounding box center [443, 318] width 495 height 13
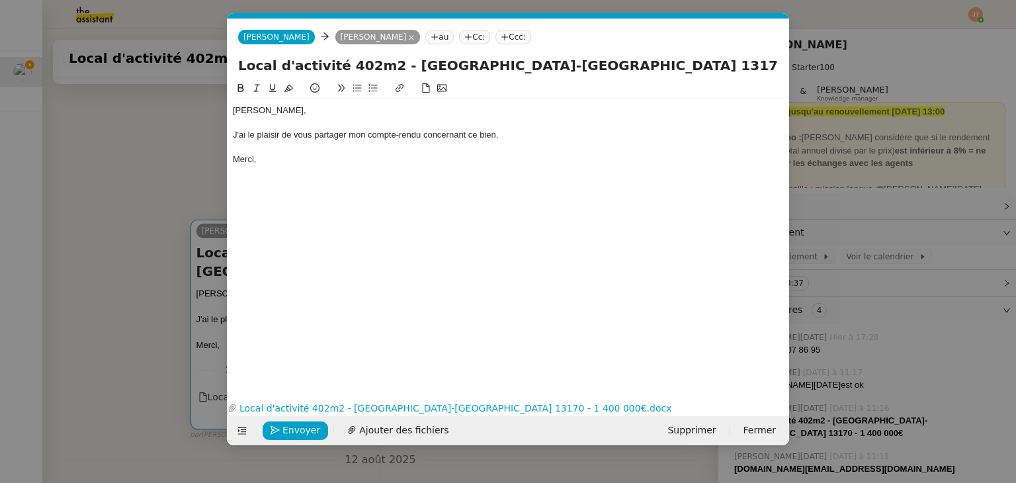
scroll to position [0, 28]
click at [292, 430] on span "Envoyer" at bounding box center [301, 429] width 38 height 15
click at [292, 430] on span "Confirmer l'envoi" at bounding box center [321, 429] width 79 height 15
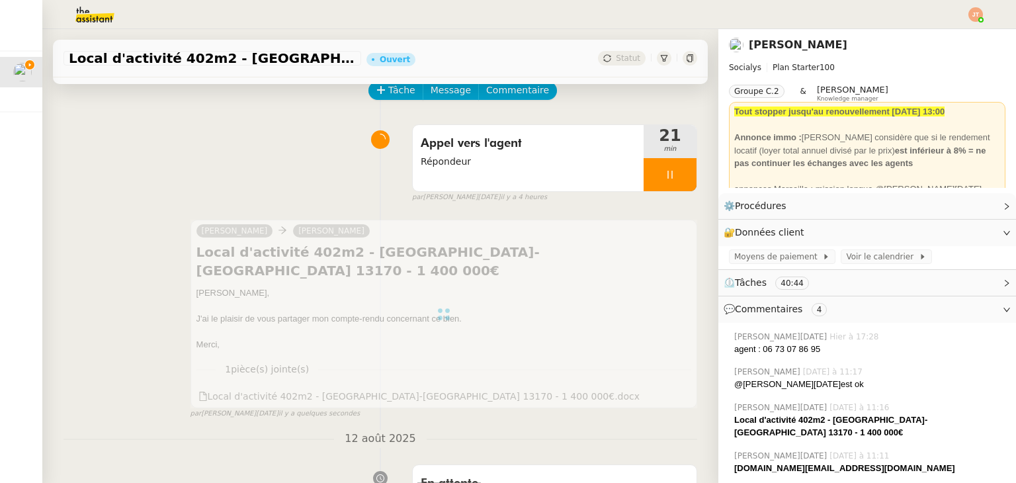
scroll to position [0, 0]
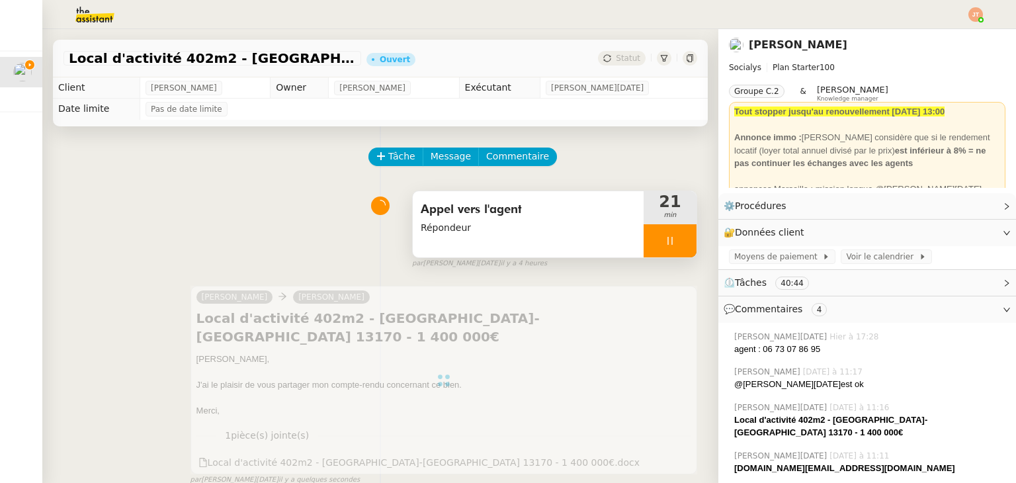
click at [664, 241] on icon at bounding box center [669, 240] width 11 height 11
click at [676, 245] on button at bounding box center [683, 240] width 26 height 33
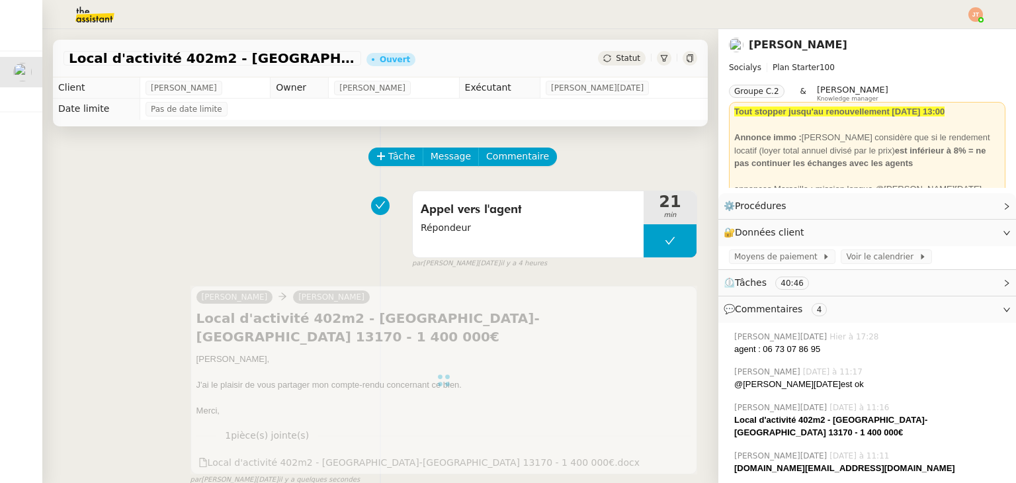
click at [616, 63] on span "Statut" at bounding box center [628, 58] width 24 height 9
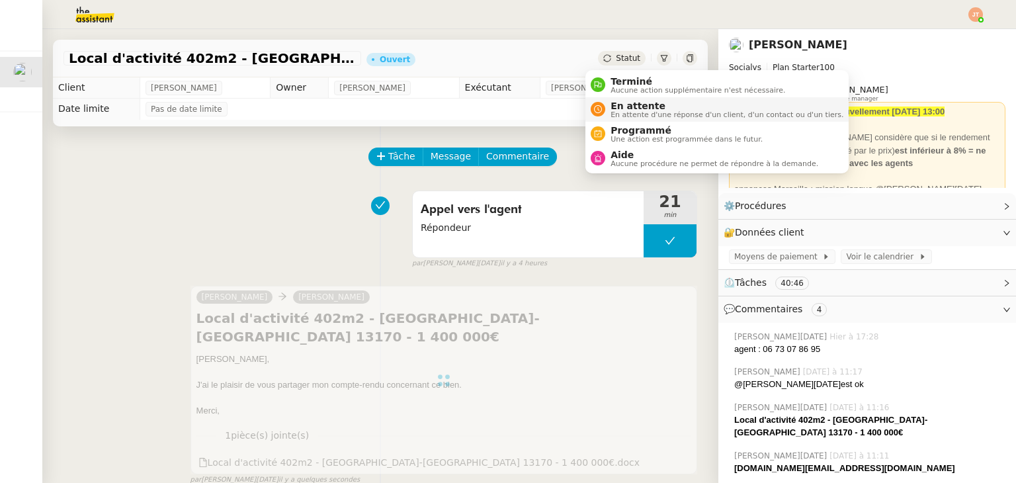
click at [617, 112] on span "En attente d'une réponse d'un client, d'un contact ou d'un tiers." at bounding box center [726, 114] width 233 height 7
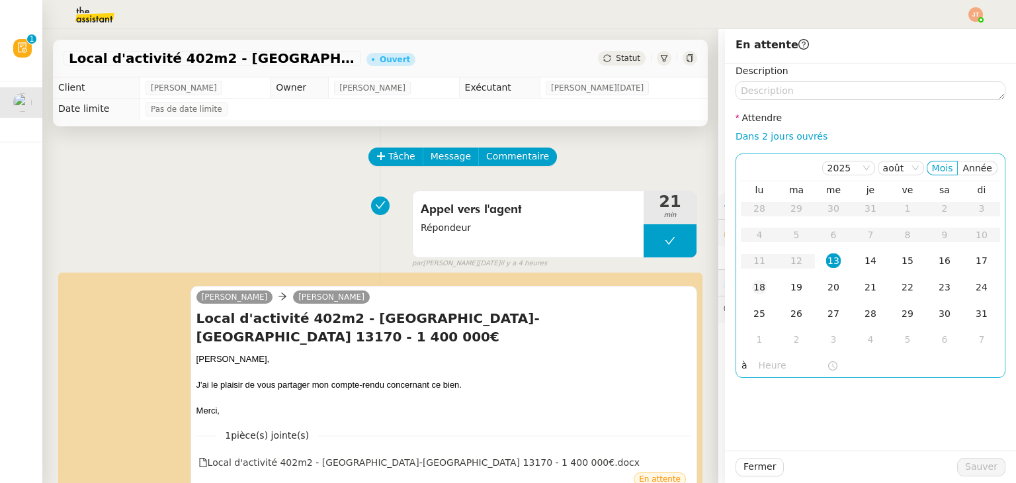
click at [752, 286] on div "18" at bounding box center [759, 287] width 15 height 15
click at [767, 366] on input "text" at bounding box center [792, 365] width 68 height 15
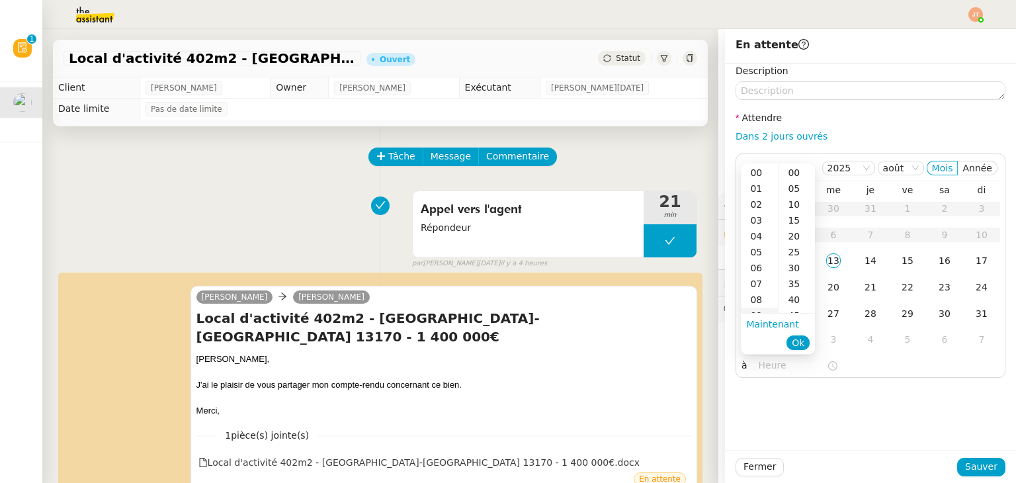
click at [762, 311] on div "09" at bounding box center [759, 315] width 37 height 16
click at [793, 171] on div "00" at bounding box center [796, 173] width 36 height 16
type input "09:00"
click at [796, 340] on span "Ok" at bounding box center [797, 342] width 13 height 13
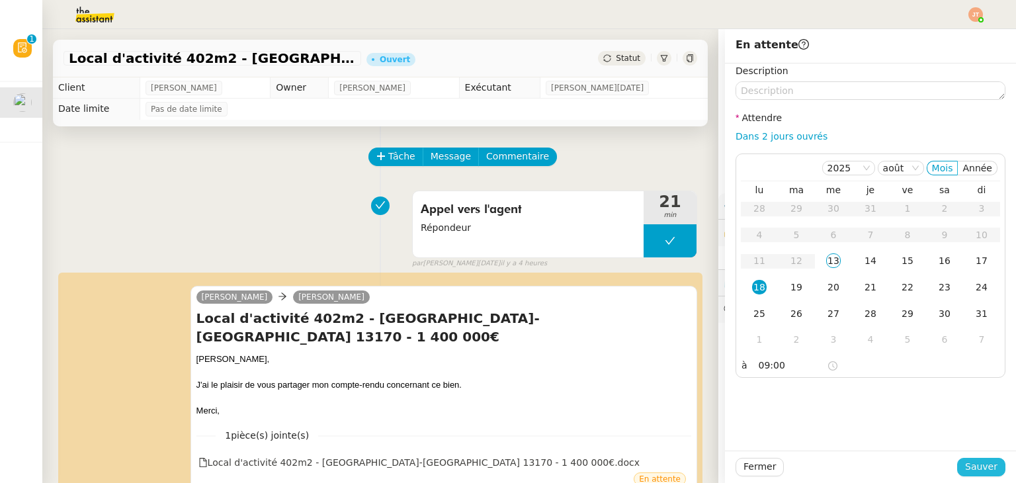
click at [957, 463] on button "Sauver" at bounding box center [981, 467] width 48 height 19
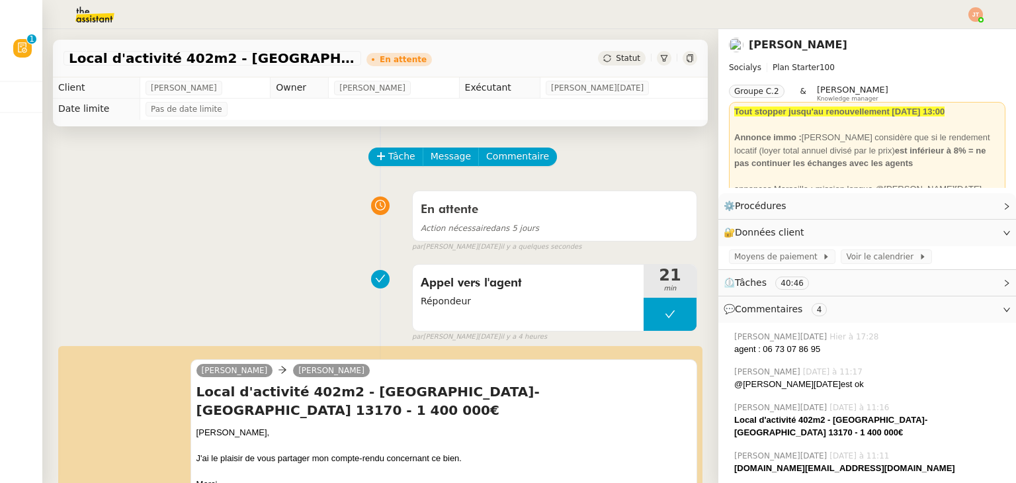
click at [101, 22] on img at bounding box center [84, 14] width 102 height 29
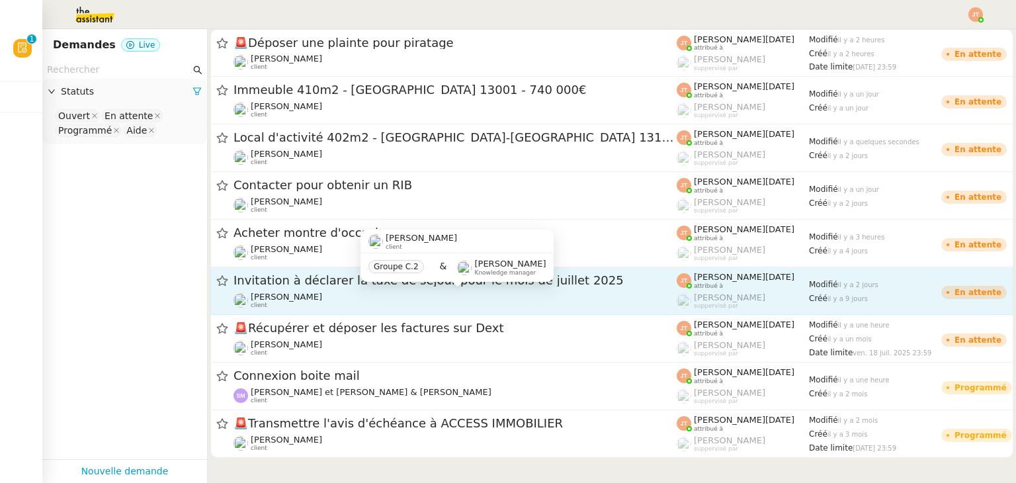
click at [598, 294] on div "[PERSON_NAME] client" at bounding box center [454, 300] width 443 height 17
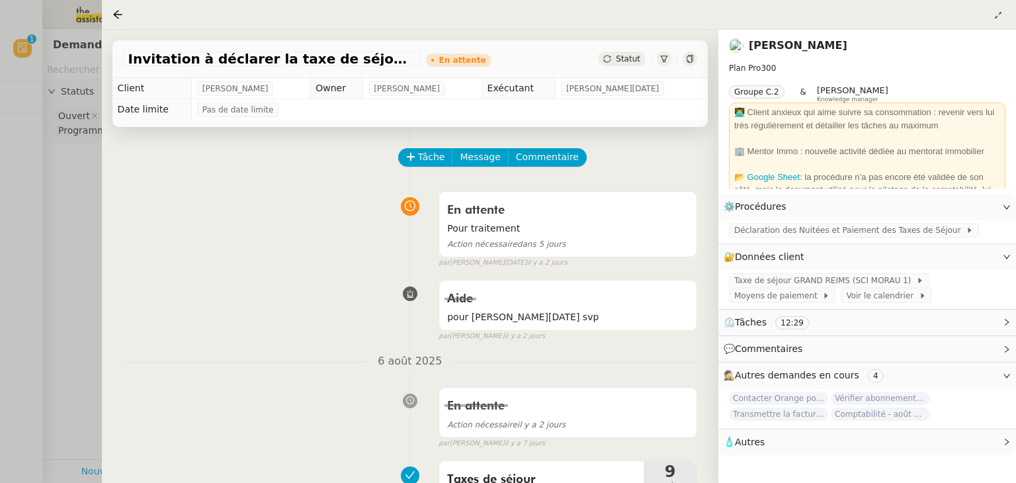
click at [79, 213] on div at bounding box center [508, 241] width 1016 height 483
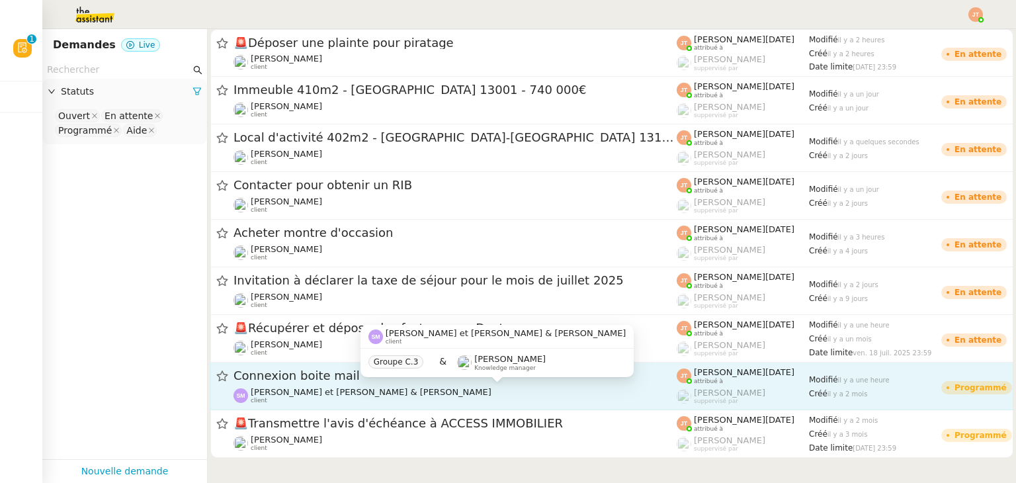
click at [465, 395] on div "[PERSON_NAME] et [PERSON_NAME] & Savage client" at bounding box center [454, 395] width 443 height 17
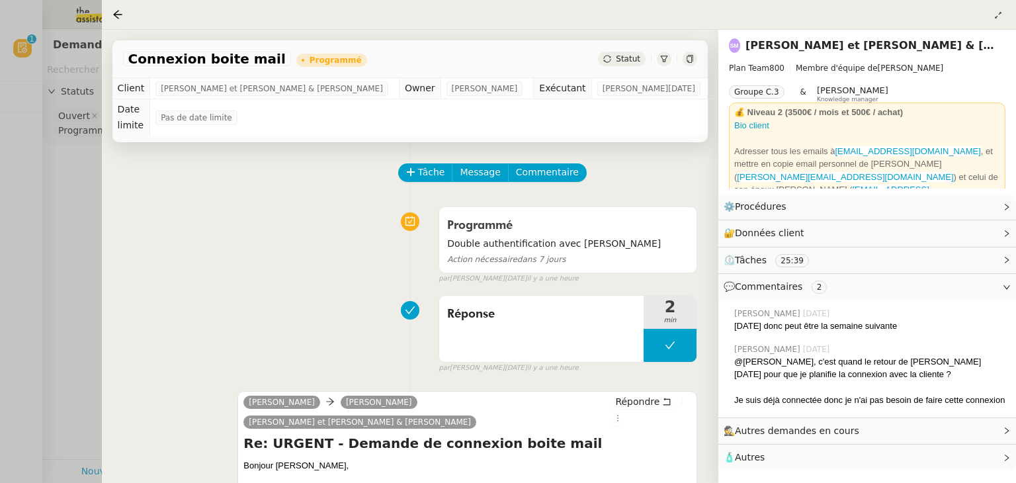
click at [66, 251] on div at bounding box center [508, 241] width 1016 height 483
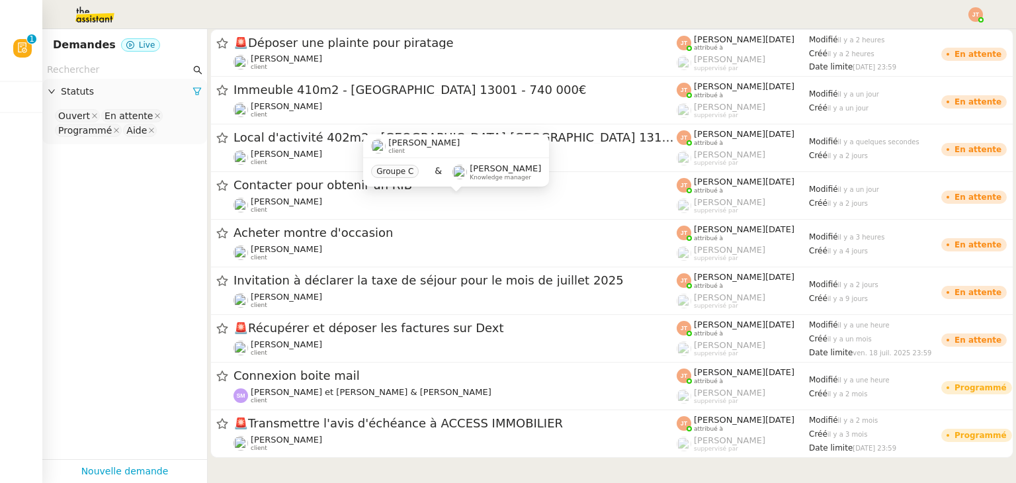
click at [426, 190] on div "[PERSON_NAME] client Groupe C & [PERSON_NAME] Knowledge manager" at bounding box center [456, 165] width 186 height 62
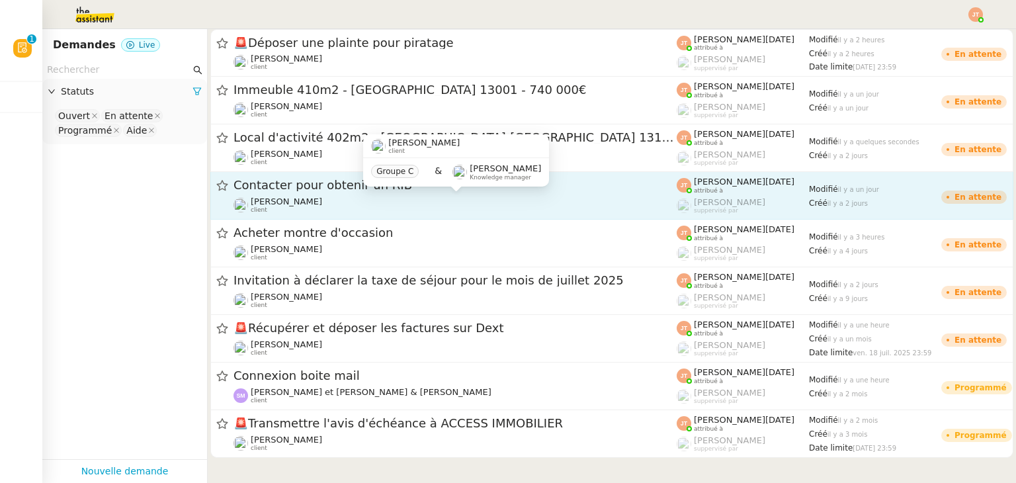
click at [323, 198] on div "[PERSON_NAME] client" at bounding box center [454, 204] width 443 height 17
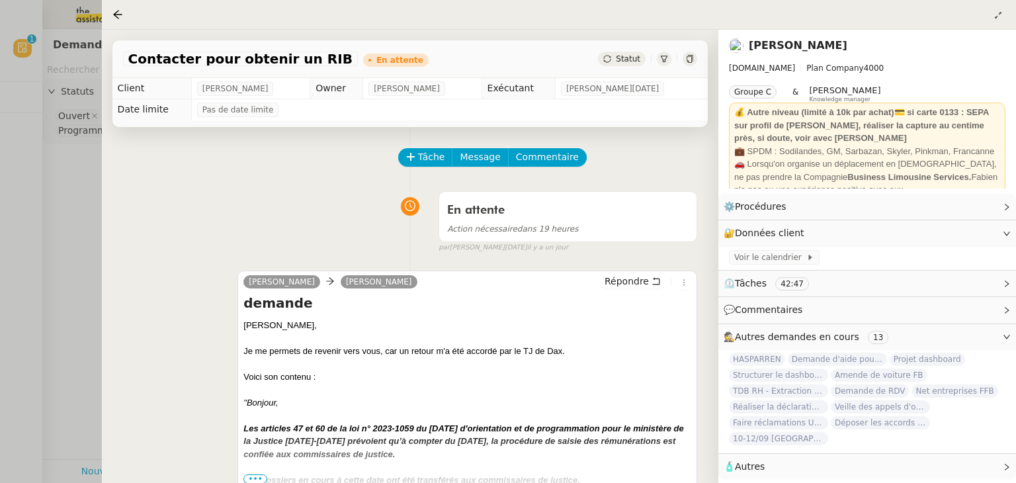
click at [83, 206] on div at bounding box center [508, 241] width 1016 height 483
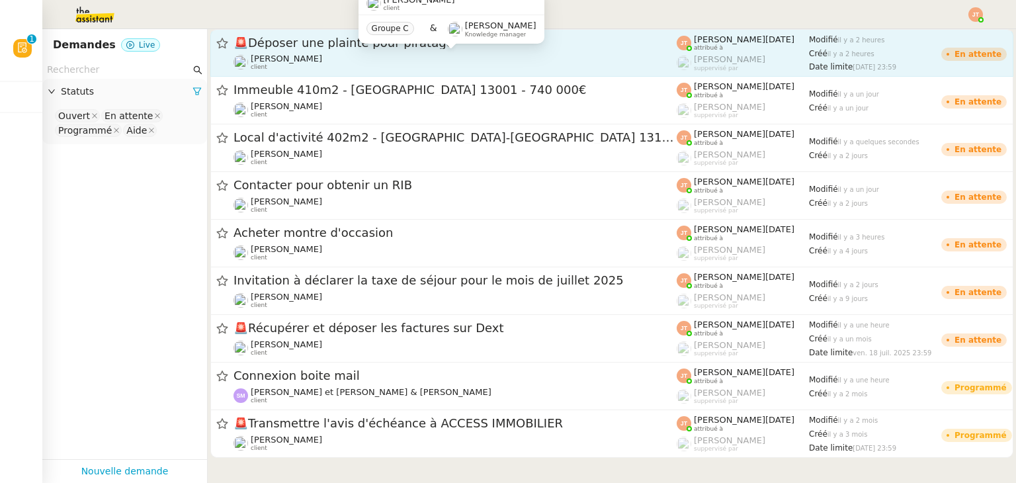
click at [438, 66] on div "[PERSON_NAME] client" at bounding box center [454, 62] width 443 height 17
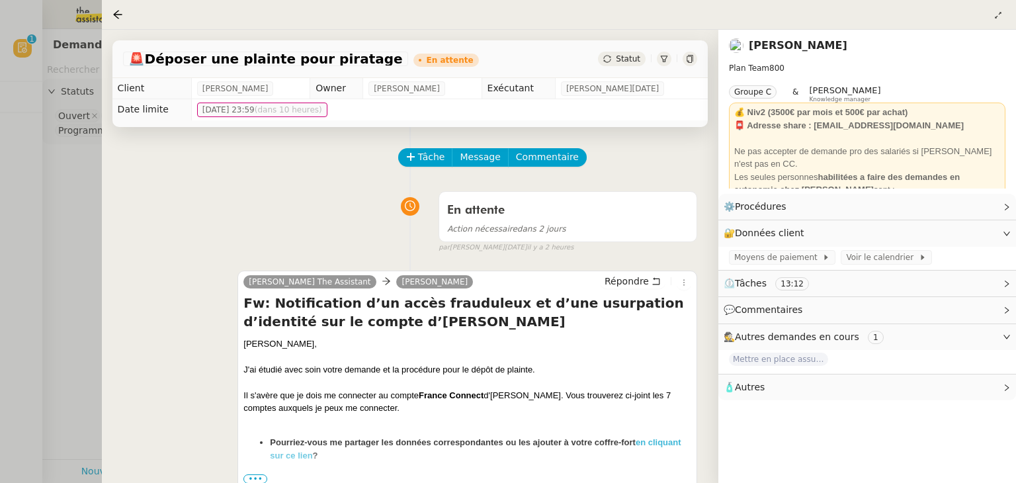
click at [637, 59] on span "Statut" at bounding box center [628, 58] width 24 height 9
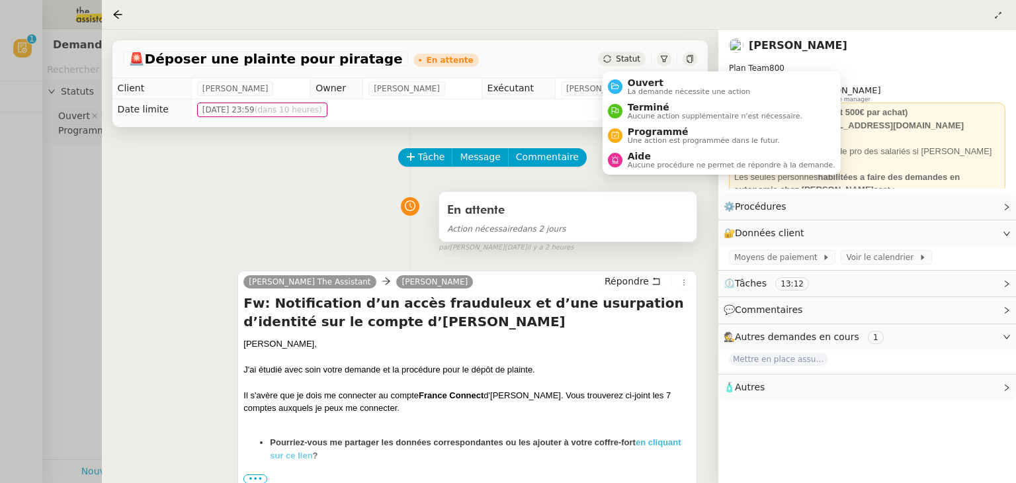
click at [561, 194] on div "En attente Action nécessaire dans 2 jours" at bounding box center [567, 217] width 257 height 50
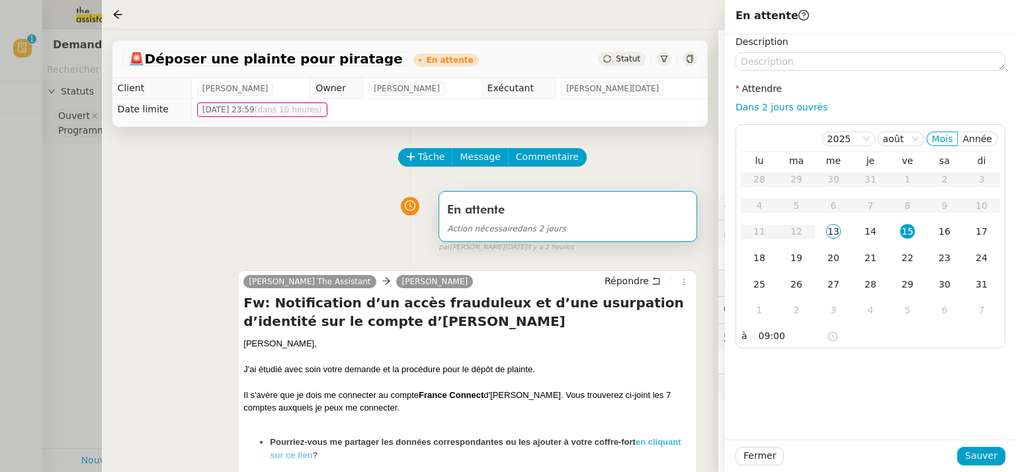
click at [624, 65] on div "Statut" at bounding box center [622, 59] width 48 height 15
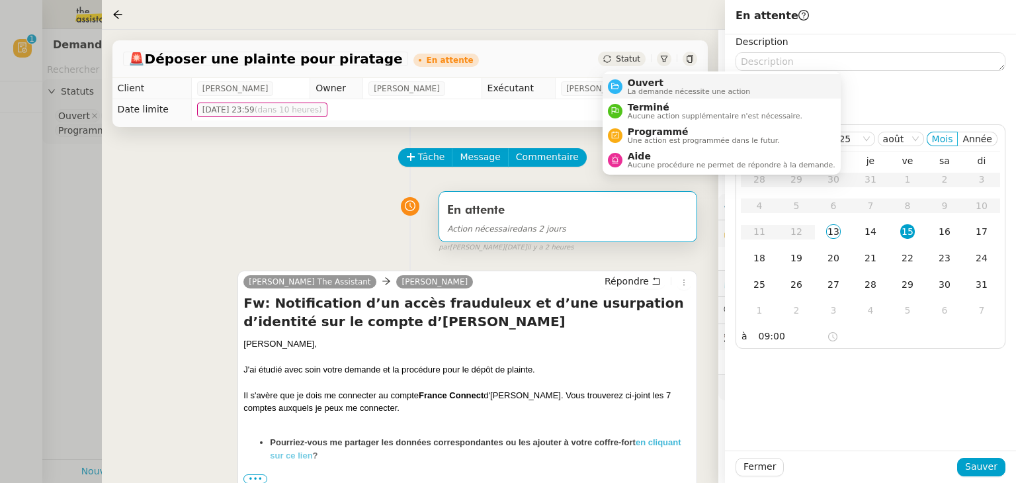
click at [635, 88] on span "La demande nécessite une action" at bounding box center [688, 91] width 123 height 7
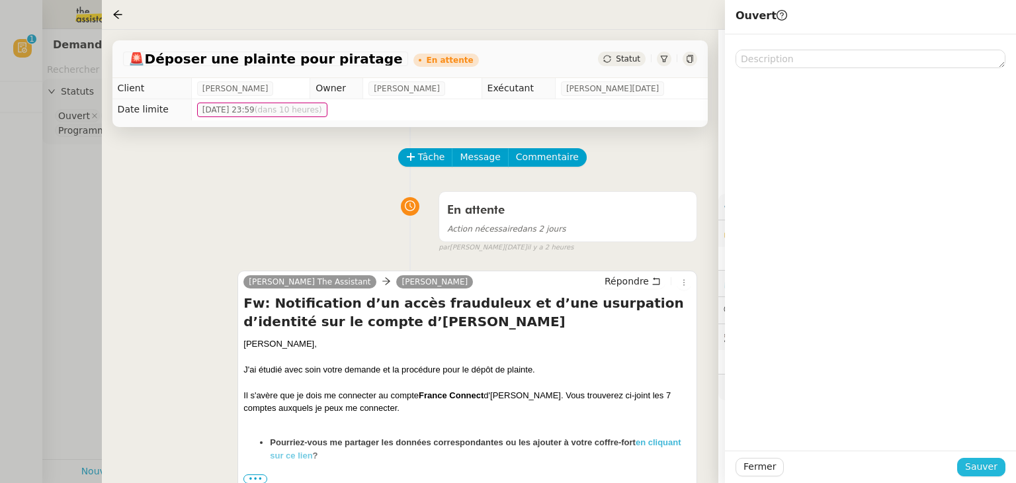
click at [979, 463] on span "Sauver" at bounding box center [981, 466] width 32 height 15
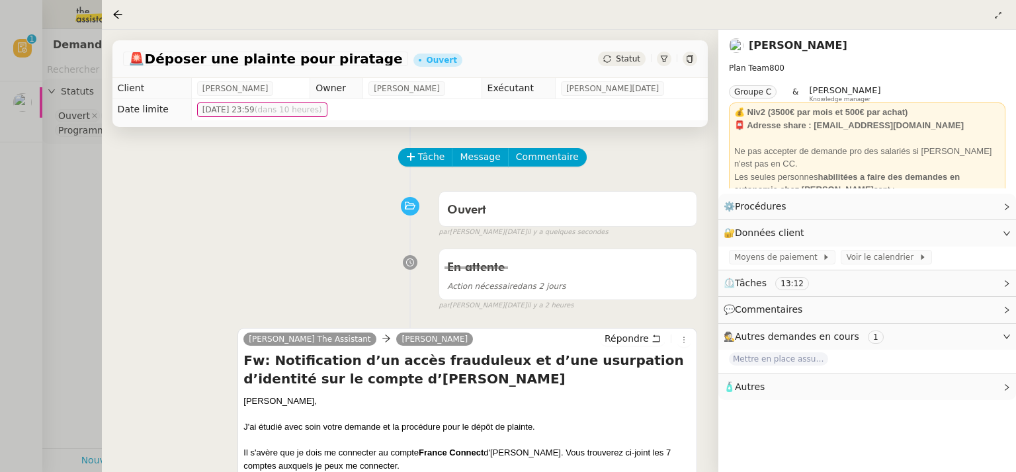
click at [625, 74] on div "🚨 Déposer une plainte pour piratage [PERSON_NAME]" at bounding box center [409, 59] width 595 height 38
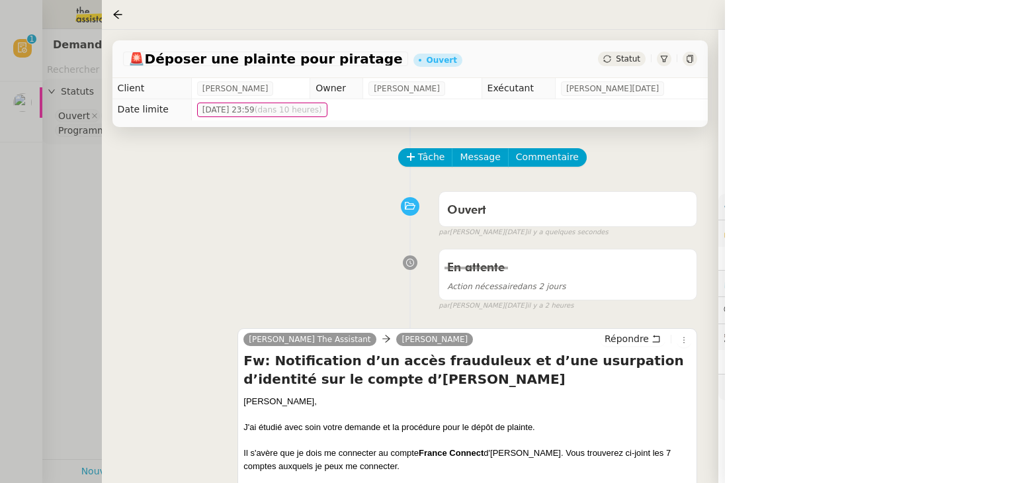
click at [625, 63] on span "Statut" at bounding box center [628, 58] width 24 height 9
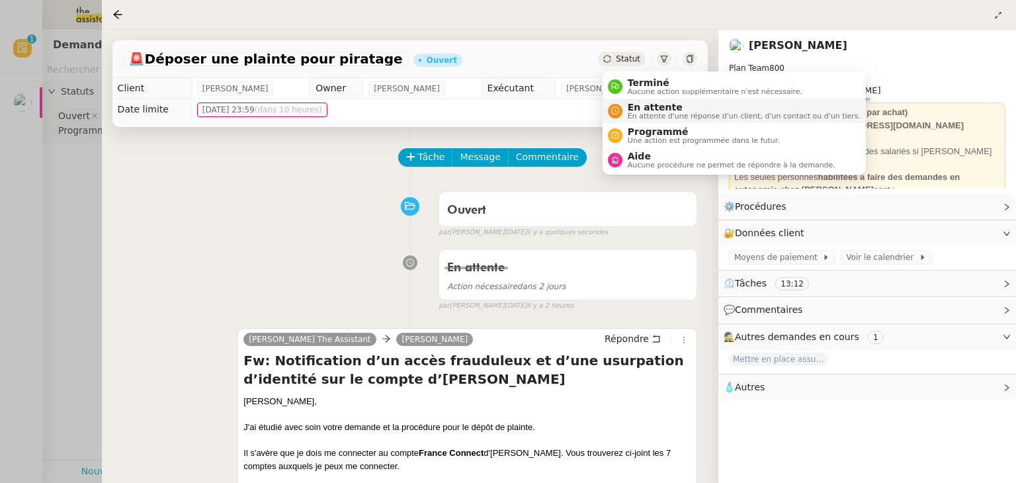
click at [635, 109] on span "En attente" at bounding box center [743, 107] width 233 height 11
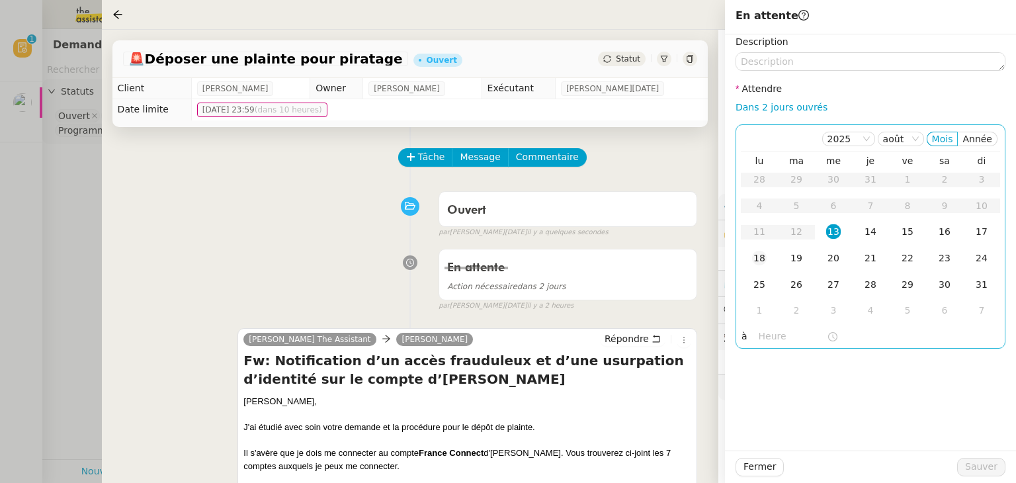
click at [763, 257] on div "18" at bounding box center [759, 258] width 15 height 15
click at [780, 341] on input "text" at bounding box center [792, 336] width 68 height 15
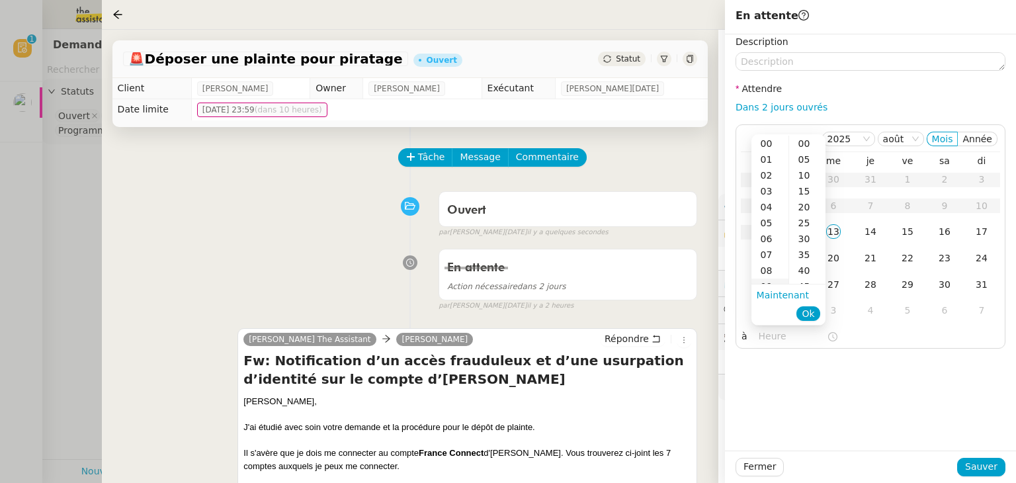
click at [768, 283] on div "09" at bounding box center [769, 286] width 37 height 16
click at [802, 141] on div "00" at bounding box center [807, 144] width 36 height 16
type input "09:00"
click at [811, 309] on span "Ok" at bounding box center [807, 313] width 13 height 13
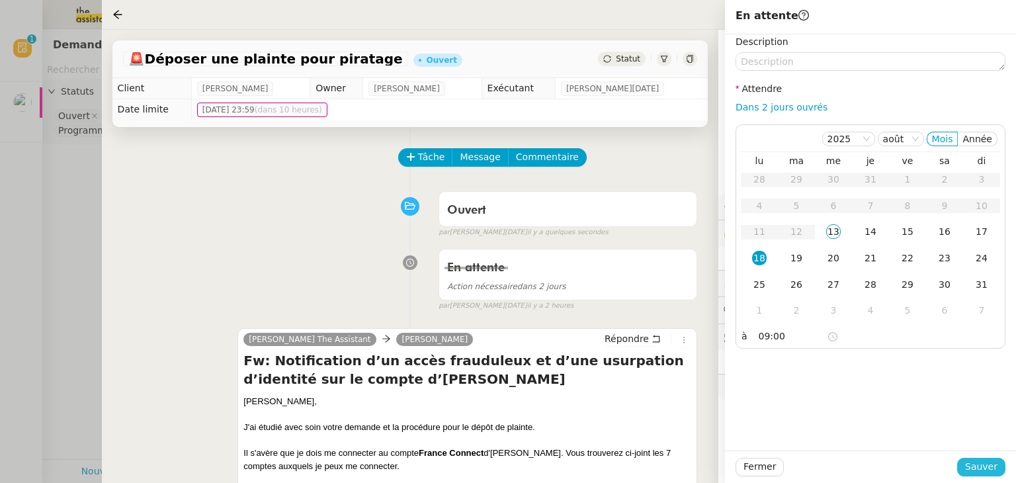
click at [990, 462] on span "Sauver" at bounding box center [981, 466] width 32 height 15
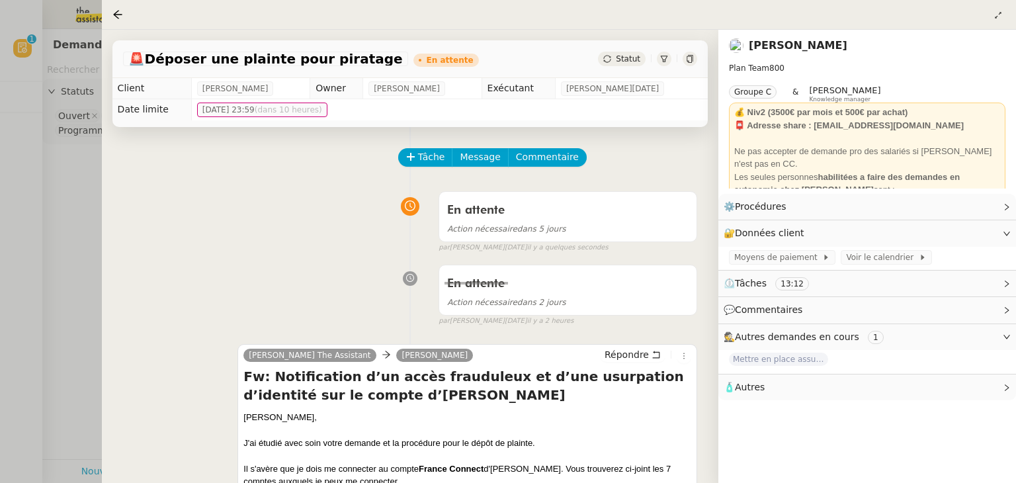
click at [89, 229] on div at bounding box center [508, 241] width 1016 height 483
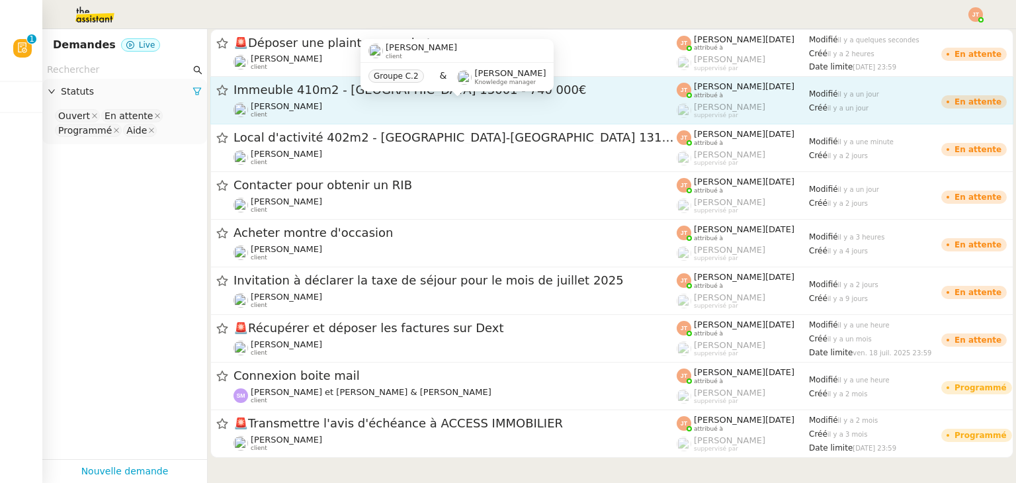
click at [409, 103] on div "[PERSON_NAME] client" at bounding box center [454, 109] width 443 height 17
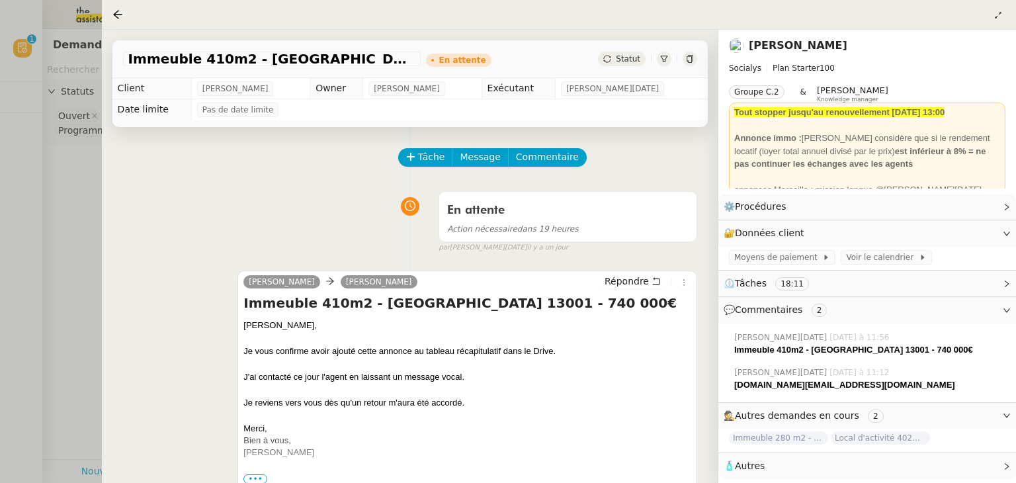
click at [428, 171] on div "Tâche Message Commentaire" at bounding box center [548, 164] width 298 height 32
click at [426, 162] on span "Tâche" at bounding box center [431, 156] width 27 height 15
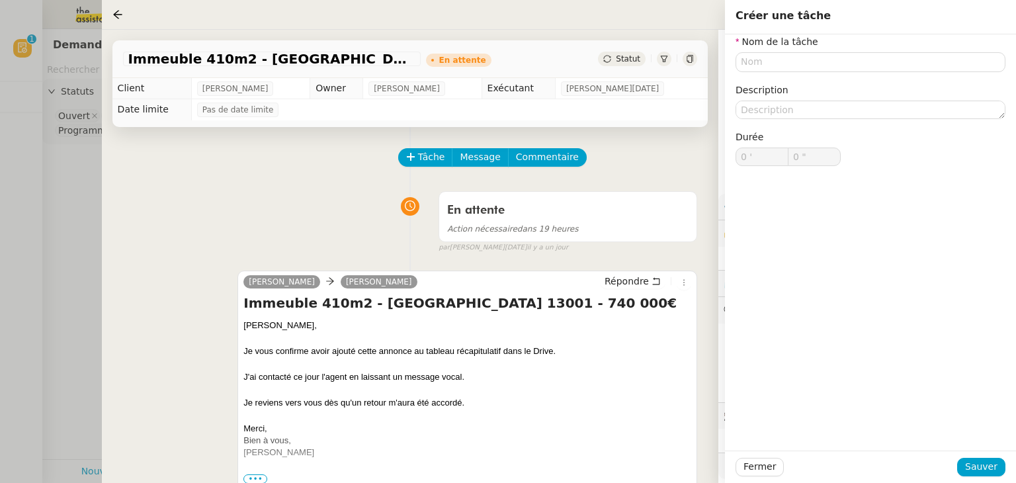
click at [627, 66] on div "Statut" at bounding box center [622, 59] width 48 height 15
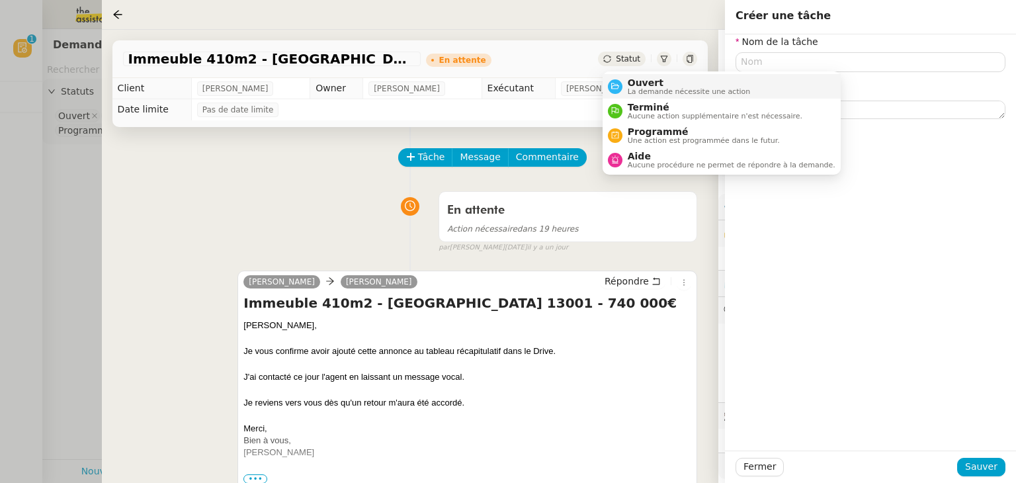
click at [628, 88] on span "La demande nécessite une action" at bounding box center [688, 91] width 123 height 7
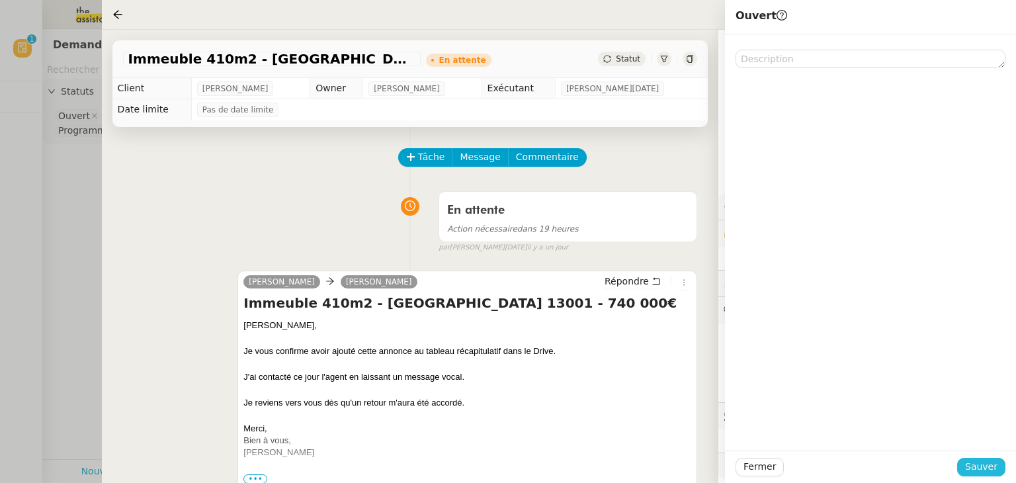
click at [969, 467] on button "Sauver" at bounding box center [981, 467] width 48 height 19
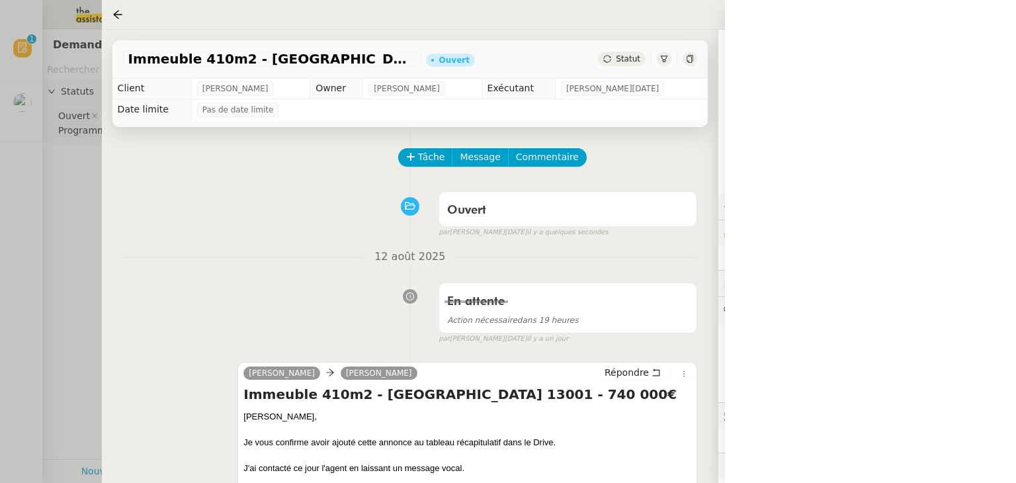
click at [60, 199] on div at bounding box center [508, 241] width 1016 height 483
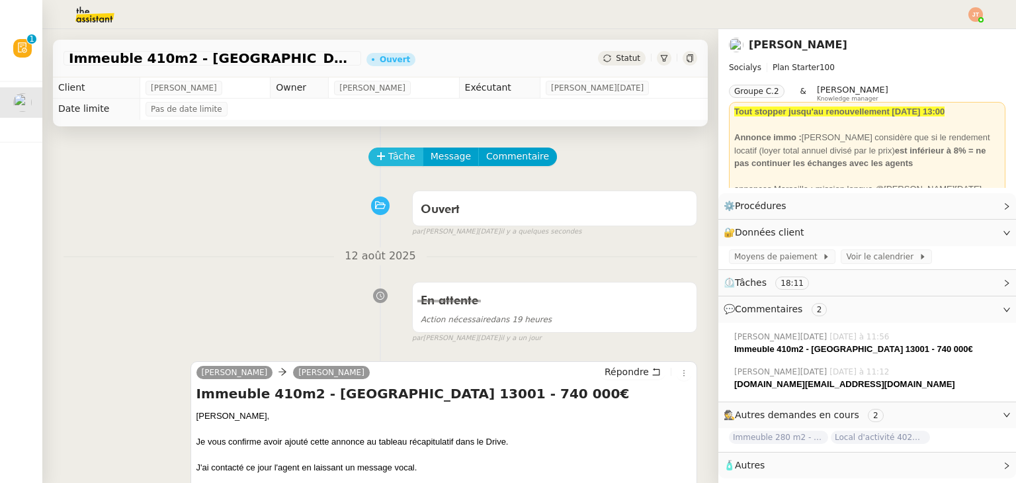
click at [398, 160] on span "Tâche" at bounding box center [401, 156] width 27 height 15
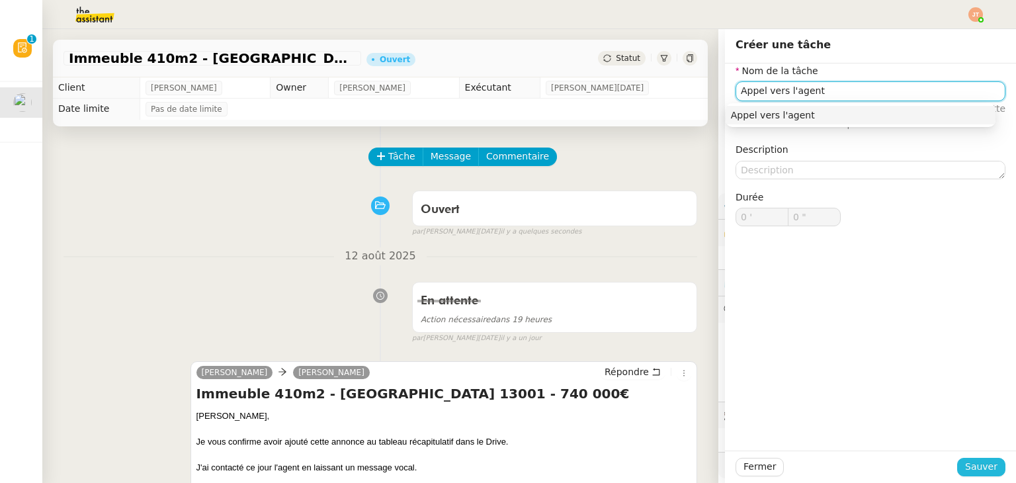
type input "Appel vers l'agent"
click at [967, 467] on span "Sauver" at bounding box center [981, 466] width 32 height 15
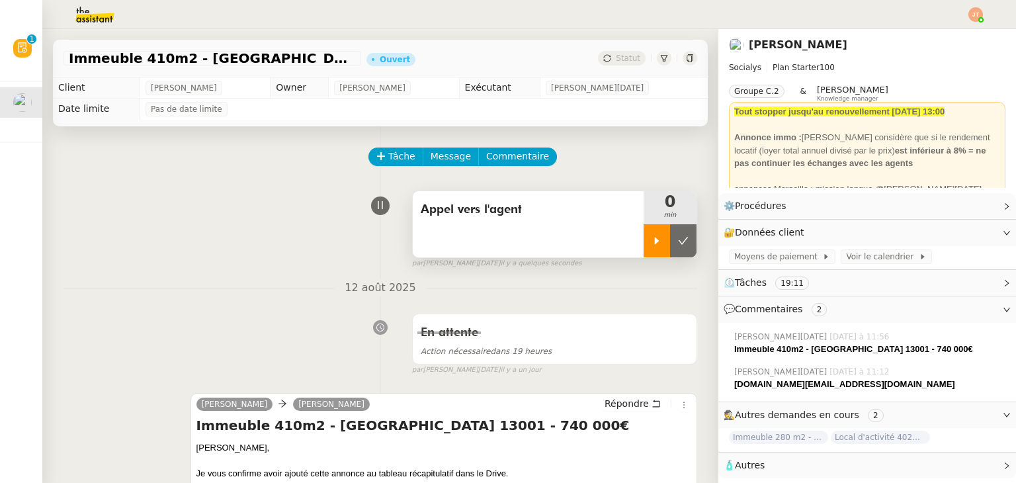
click at [643, 249] on div at bounding box center [656, 240] width 26 height 33
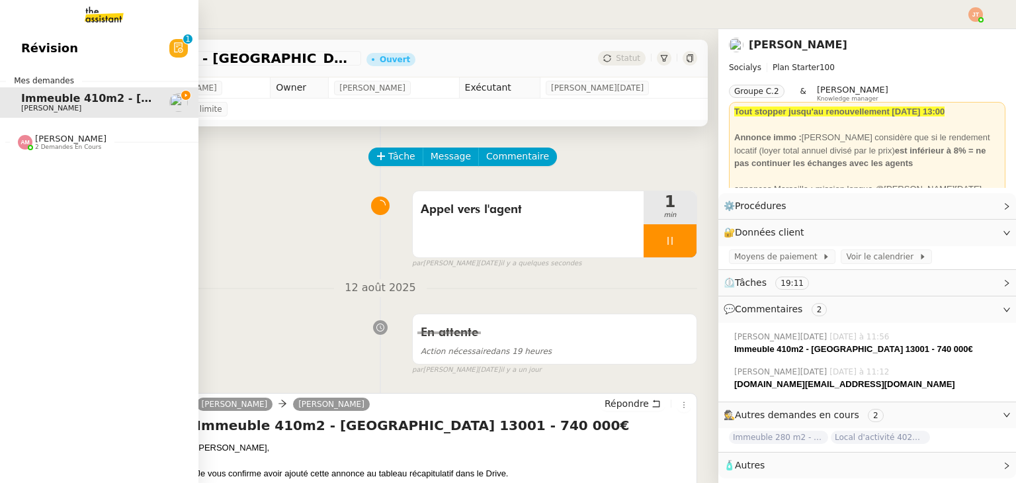
click at [79, 51] on link "Révision 0 1 2 3 4 5 6 7 8 9" at bounding box center [99, 48] width 198 height 30
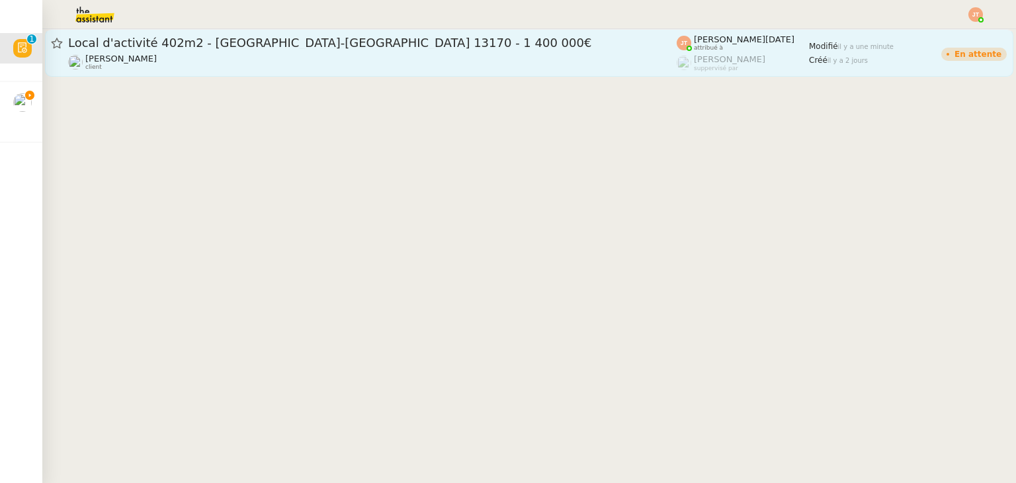
click at [245, 56] on div "[PERSON_NAME] client" at bounding box center [372, 62] width 608 height 17
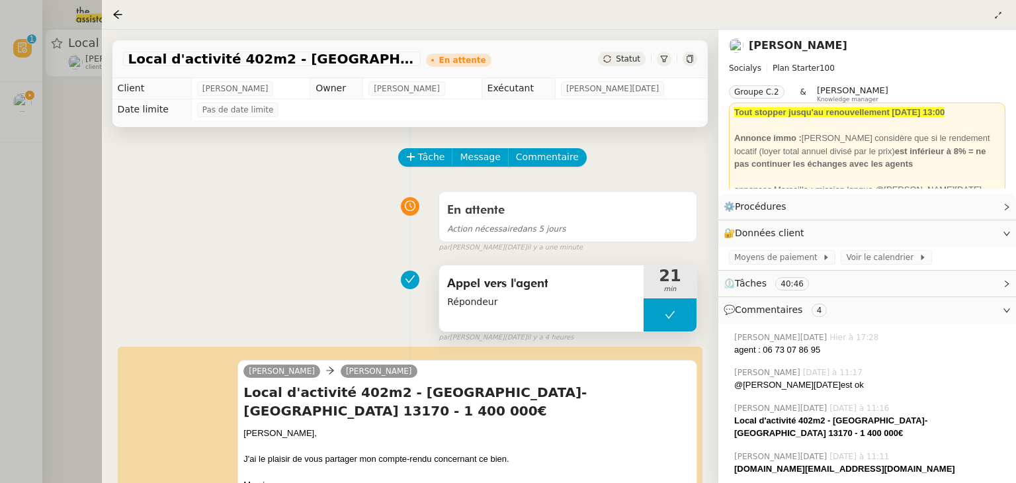
click at [496, 305] on span "Répondeur" at bounding box center [541, 301] width 188 height 15
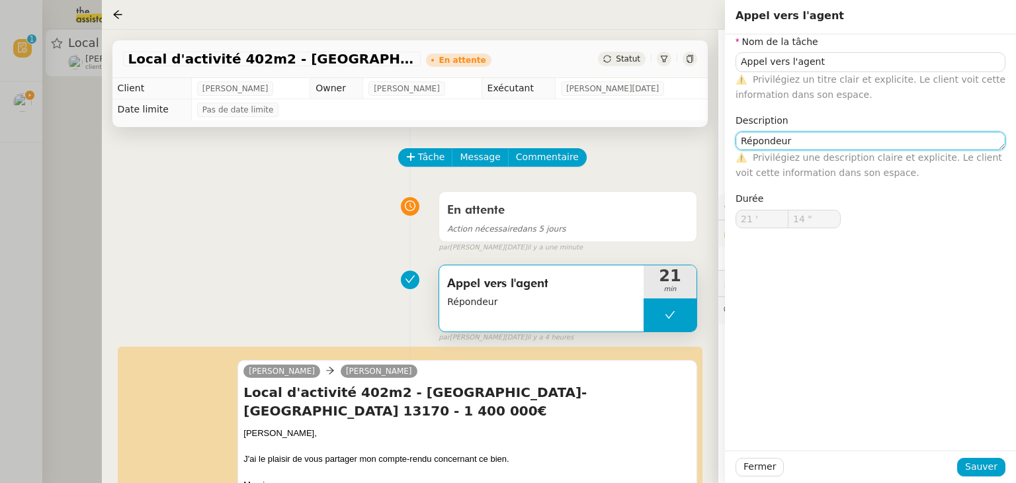
click at [793, 141] on textarea "Répondeur" at bounding box center [870, 141] width 270 height 19
type textarea "Répondeur X2"
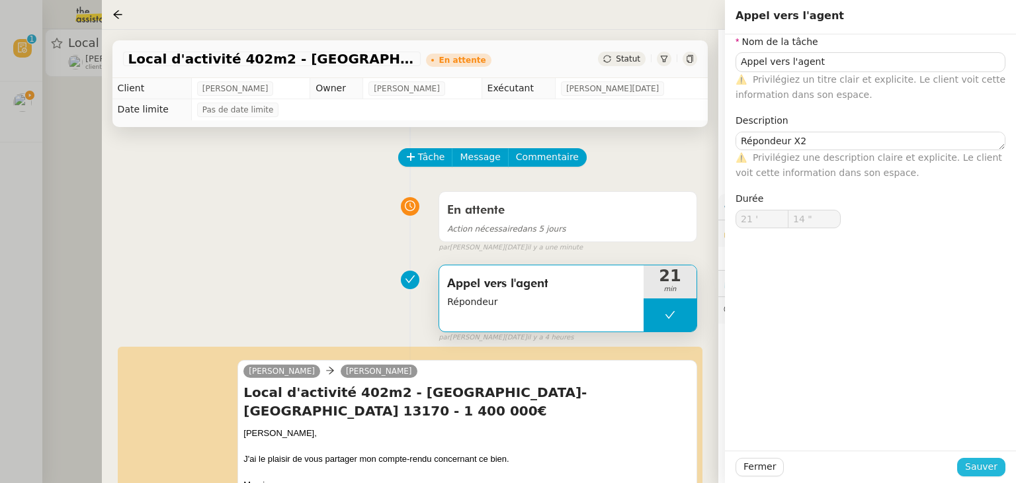
click at [986, 461] on span "Sauver" at bounding box center [981, 466] width 32 height 15
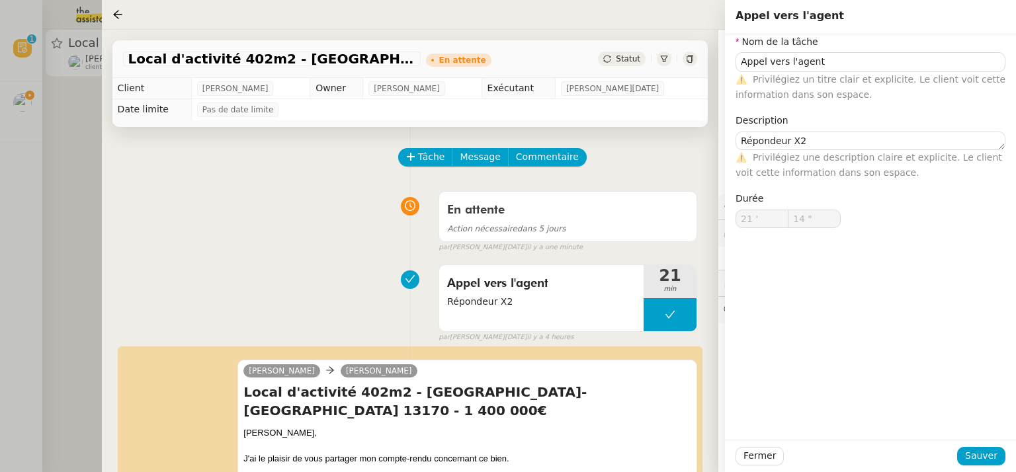
click at [71, 212] on div at bounding box center [508, 236] width 1016 height 472
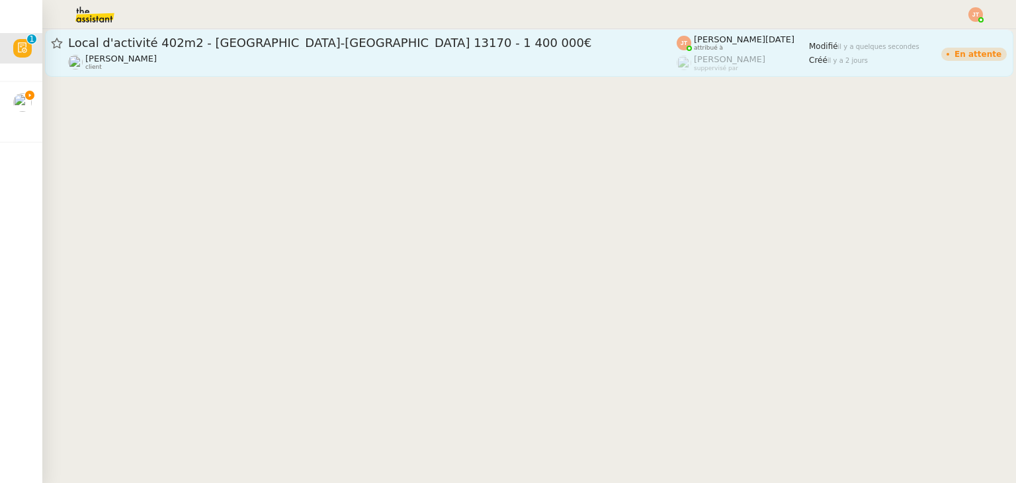
click at [203, 47] on span "Local d'activité 402m2 - [GEOGRAPHIC_DATA]-[GEOGRAPHIC_DATA] 13170 - 1 400 000€" at bounding box center [372, 43] width 608 height 12
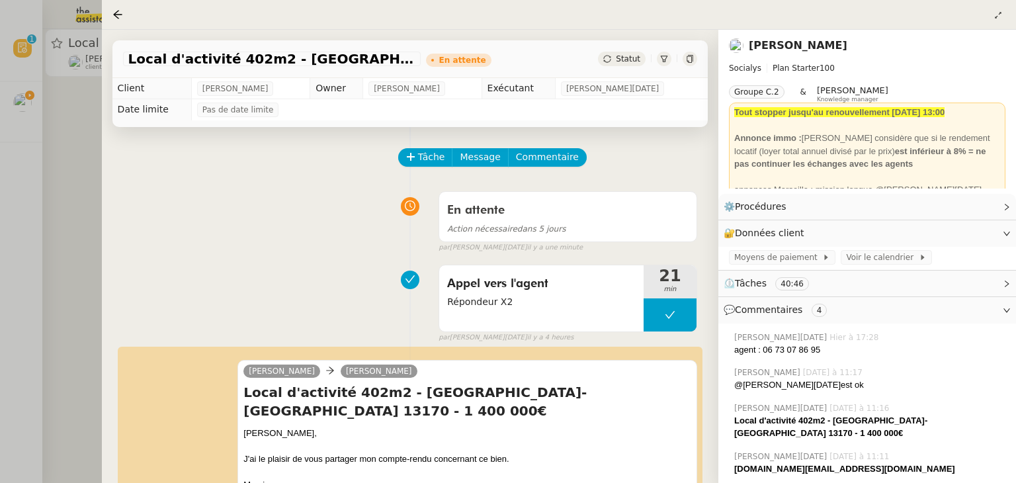
click at [13, 114] on div at bounding box center [508, 241] width 1016 height 483
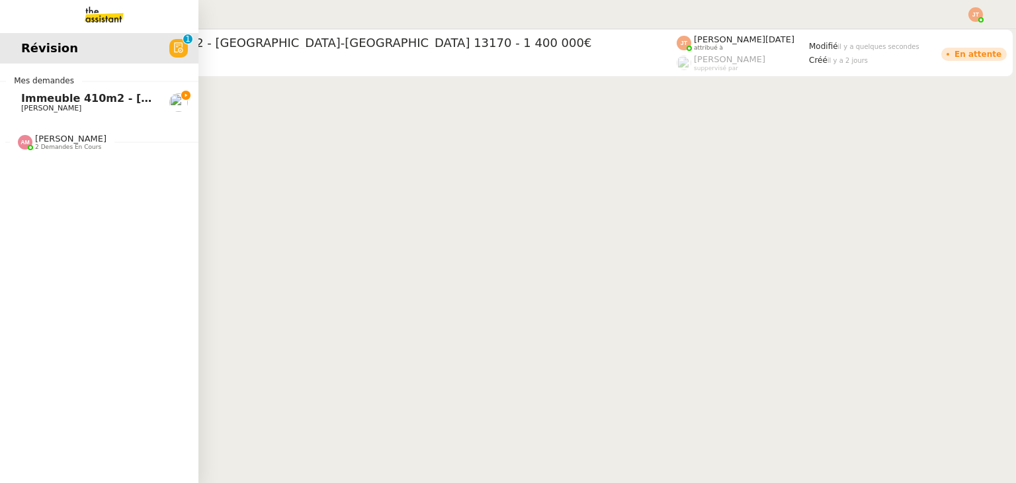
click at [32, 101] on span "Immeuble 410m2 - [GEOGRAPHIC_DATA] 13001 - 740 000€" at bounding box center [194, 98] width 346 height 13
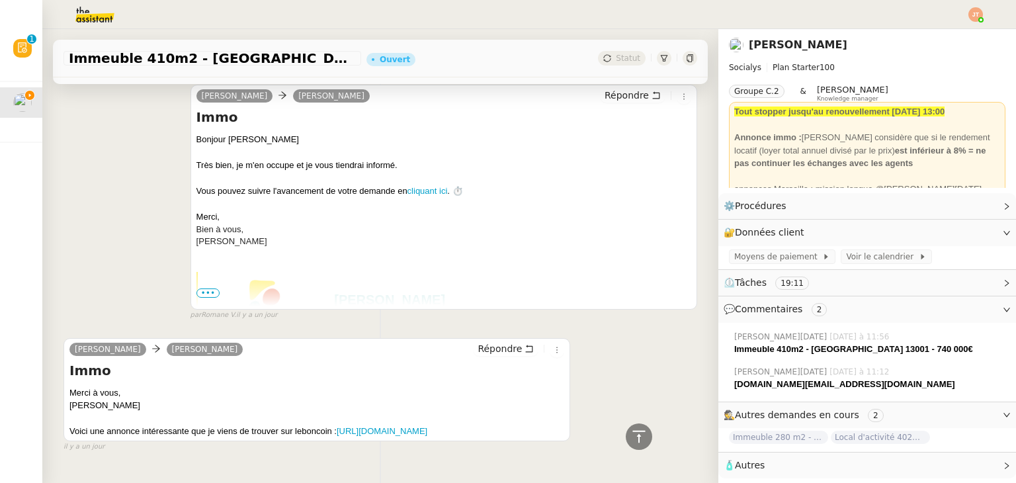
scroll to position [923, 0]
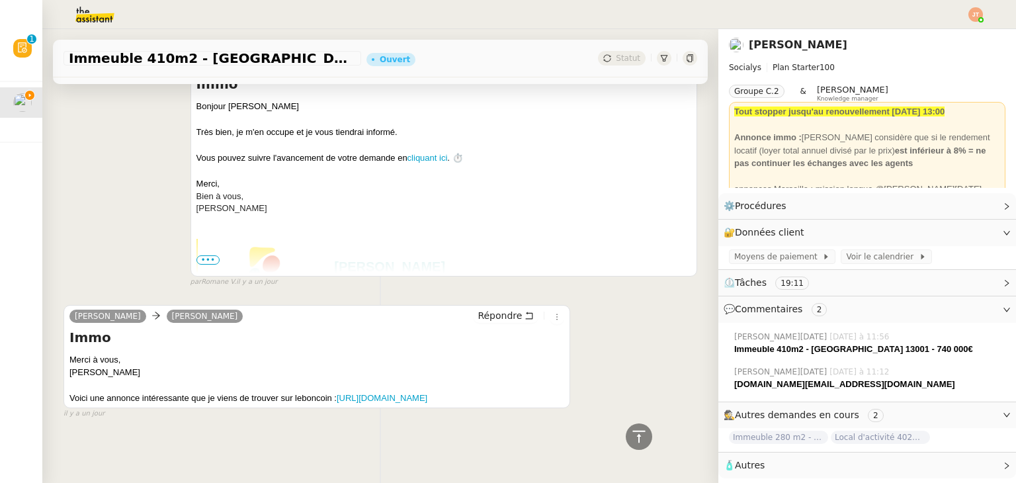
drag, startPoint x: 282, startPoint y: 395, endPoint x: 67, endPoint y: 399, distance: 214.3
click at [67, 399] on div "[PERSON_NAME] [PERSON_NAME] Immo Merci à vous, [PERSON_NAME] une annonce intére…" at bounding box center [316, 356] width 506 height 103
copy link "[URL][DOMAIN_NAME]"
click at [387, 353] on div "Merci à vous," at bounding box center [316, 359] width 495 height 13
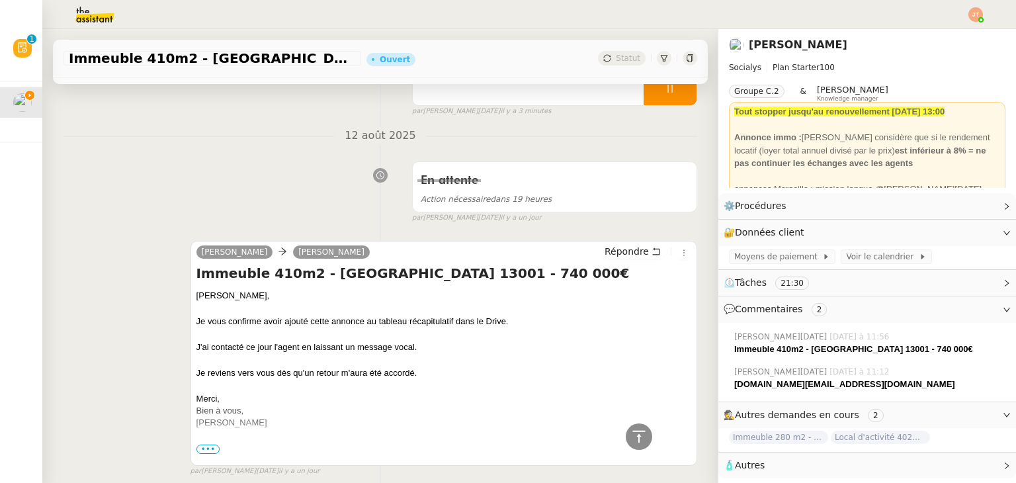
scroll to position [0, 0]
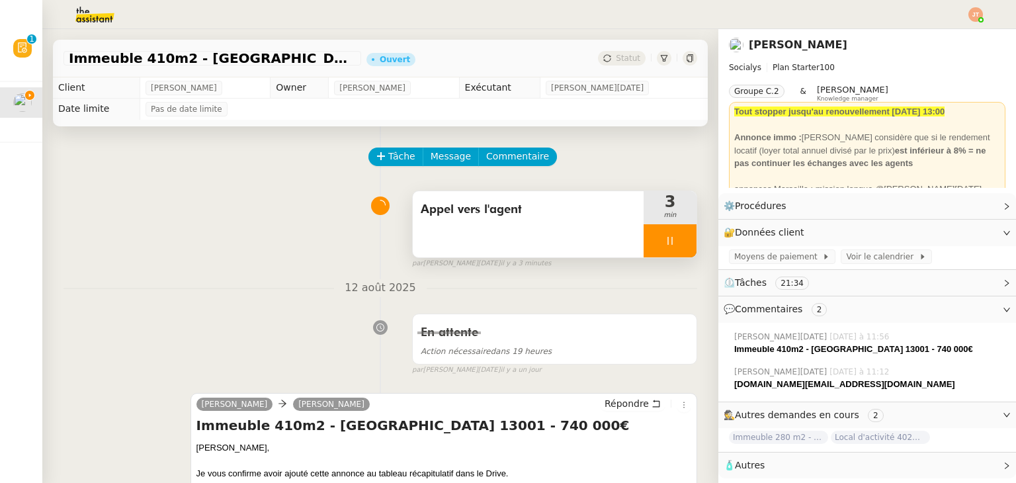
click at [513, 232] on div "Appel vers l'agent" at bounding box center [528, 224] width 231 height 66
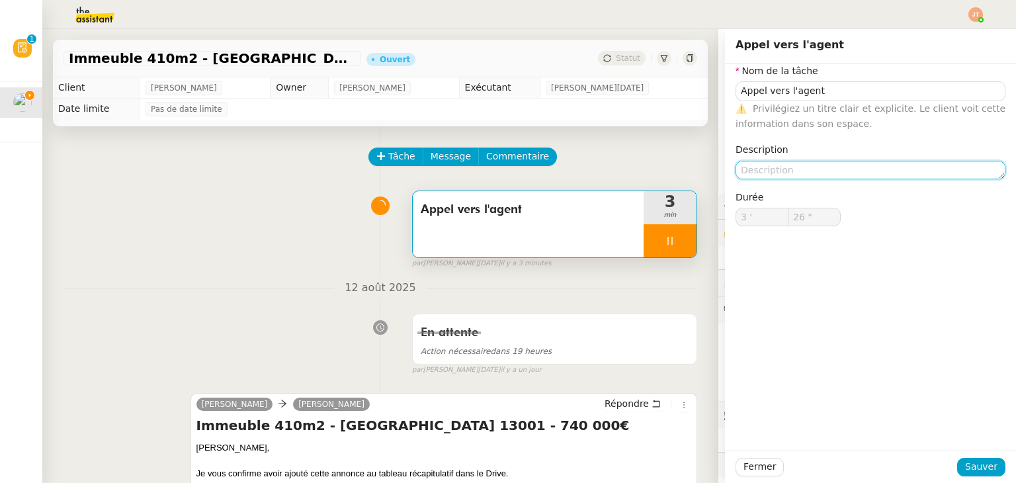
click at [750, 171] on textarea at bounding box center [870, 170] width 270 height 19
type input "27 ""
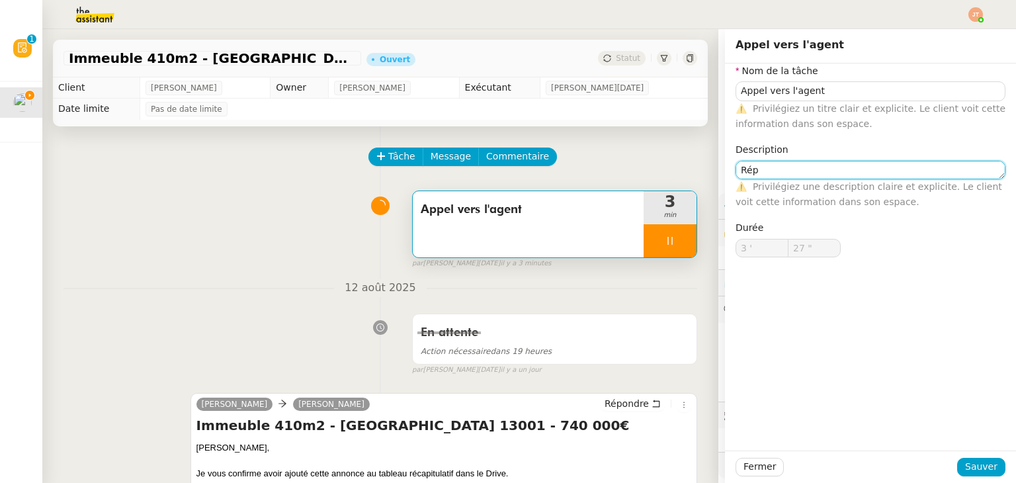
type textarea "Répo"
type input "28 ""
type textarea "Répondeur"
type input "29 ""
type textarea "Répondeur x2"
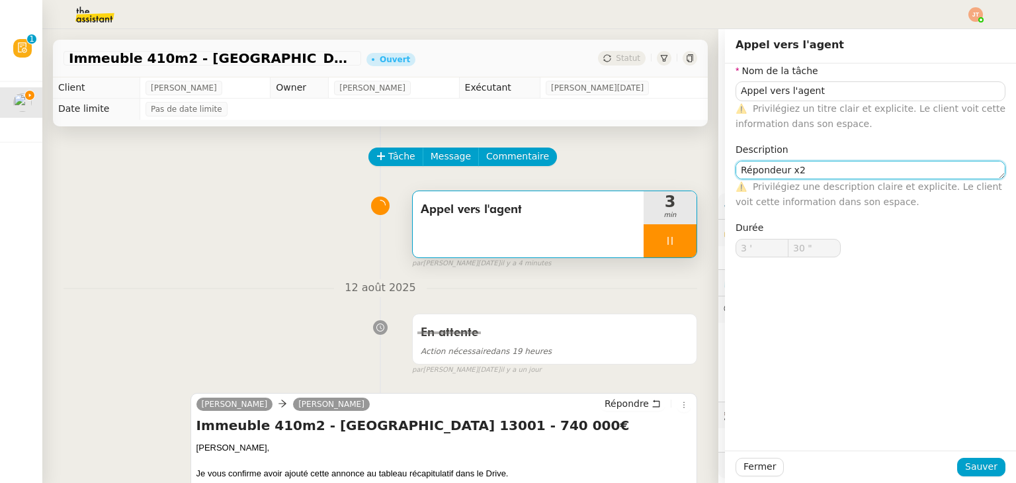
type input "31 ""
type textarea "Répondeur x2"
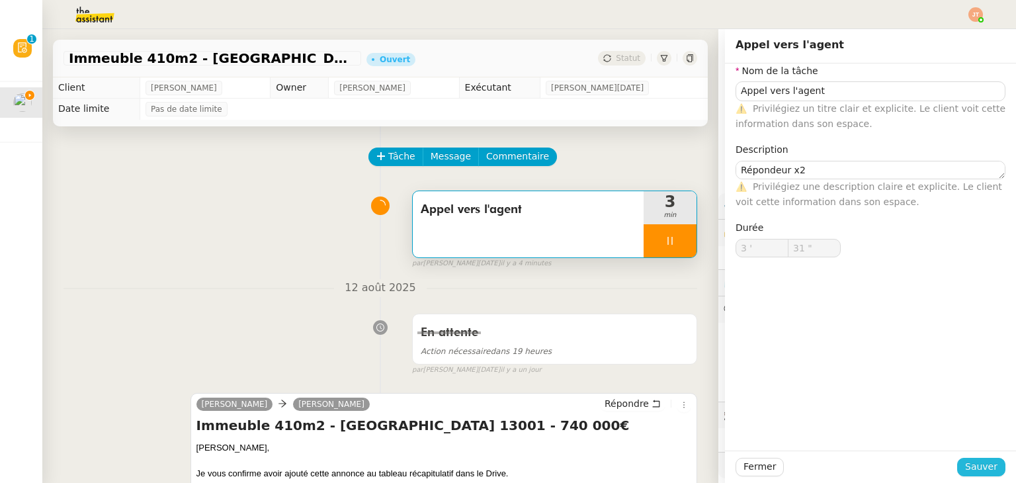
click at [971, 468] on span "Sauver" at bounding box center [981, 466] width 32 height 15
type input "32 ""
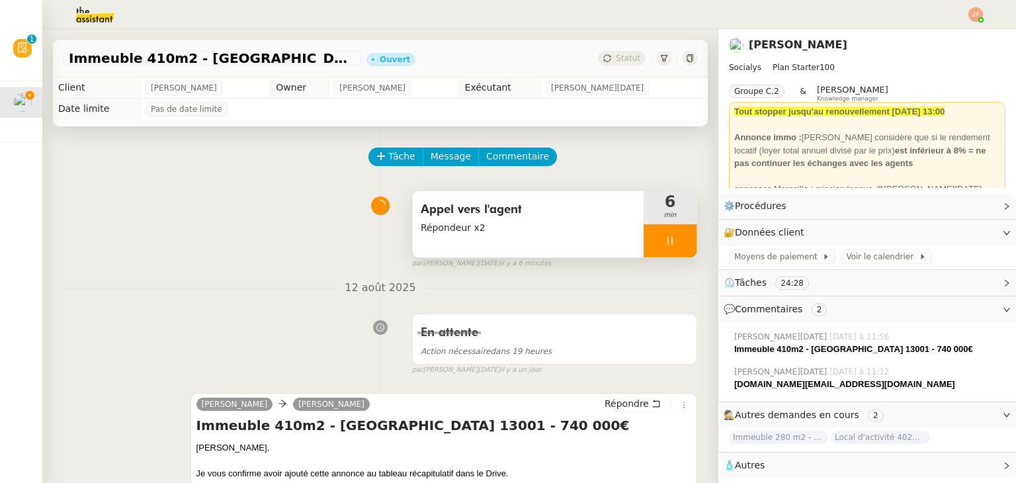
click at [647, 236] on div at bounding box center [669, 240] width 53 height 33
click at [670, 250] on button at bounding box center [683, 240] width 26 height 33
